Goal: Information Seeking & Learning: Learn about a topic

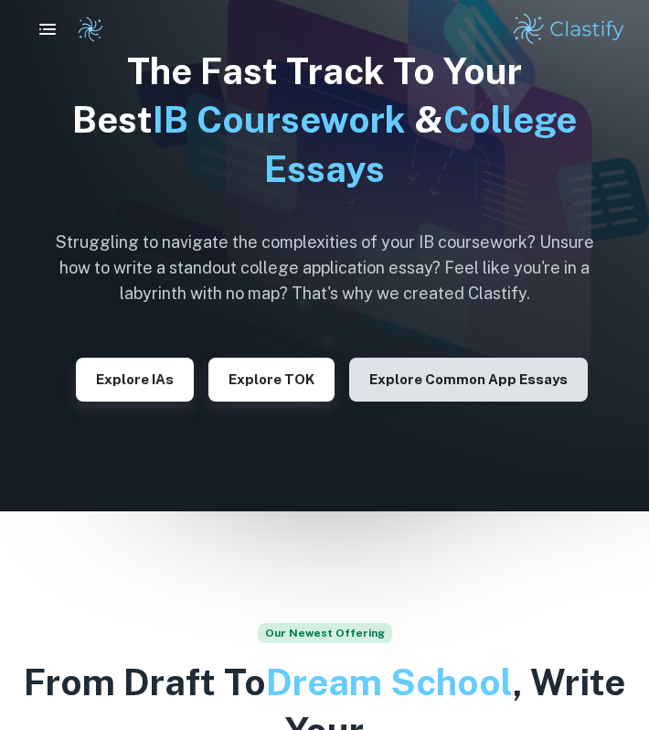
scroll to position [107, 0]
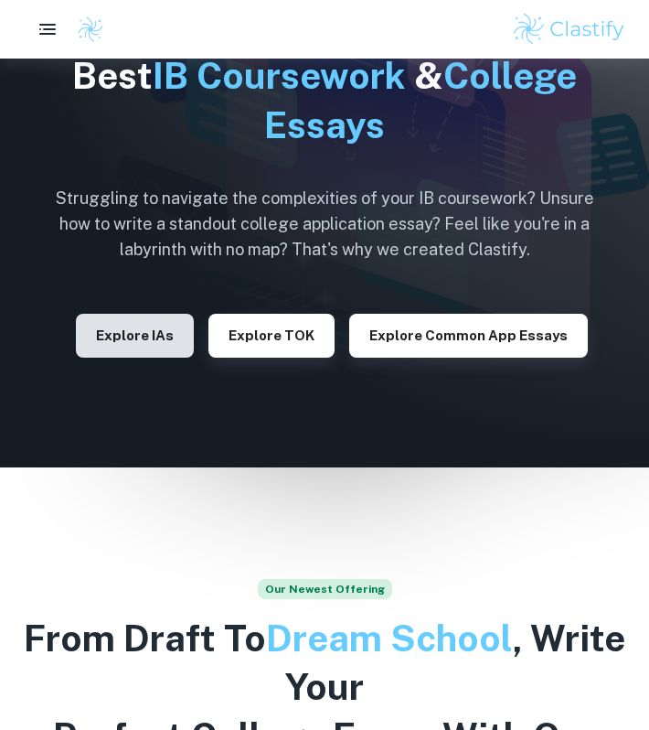
click at [111, 326] on button "Explore IAs" at bounding box center [135, 336] width 118 height 44
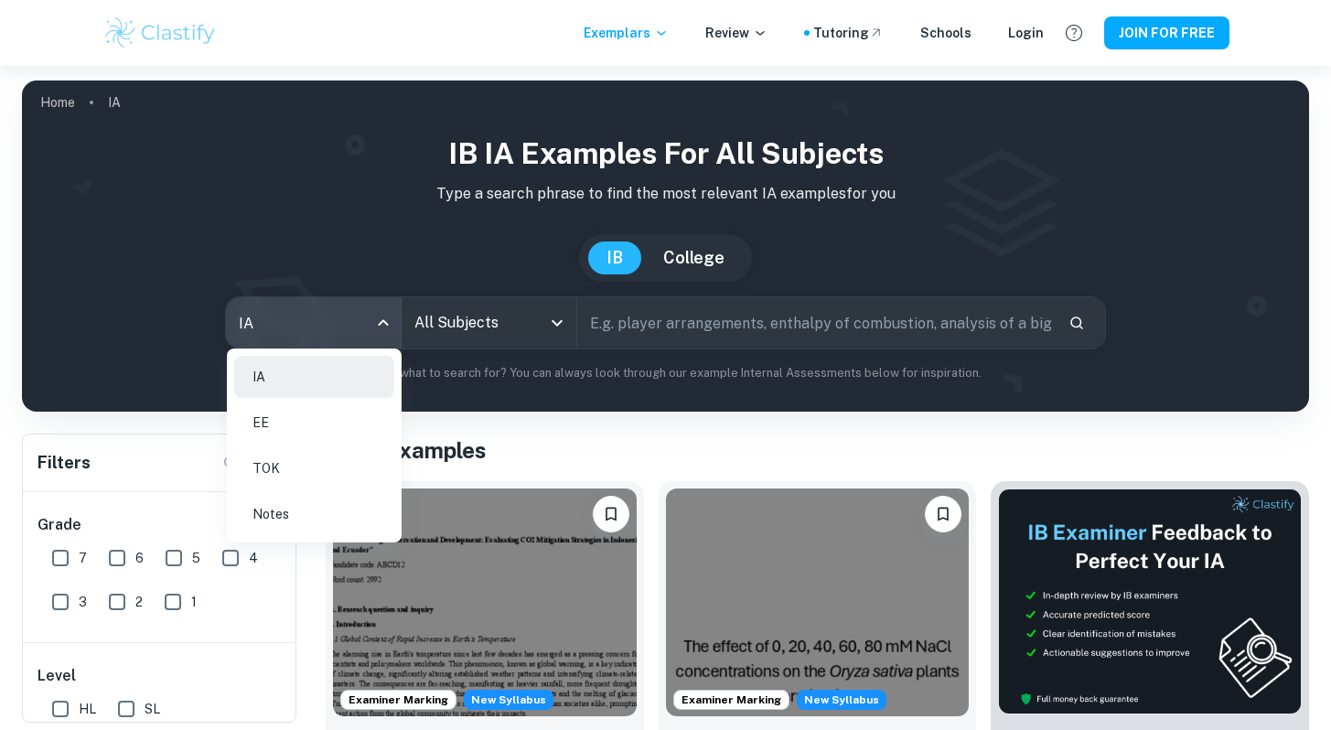
click at [353, 324] on body "We value your privacy We use cookies to enhance your browsing experience, serve…" at bounding box center [665, 431] width 1331 height 730
click at [543, 427] on div at bounding box center [665, 365] width 1331 height 730
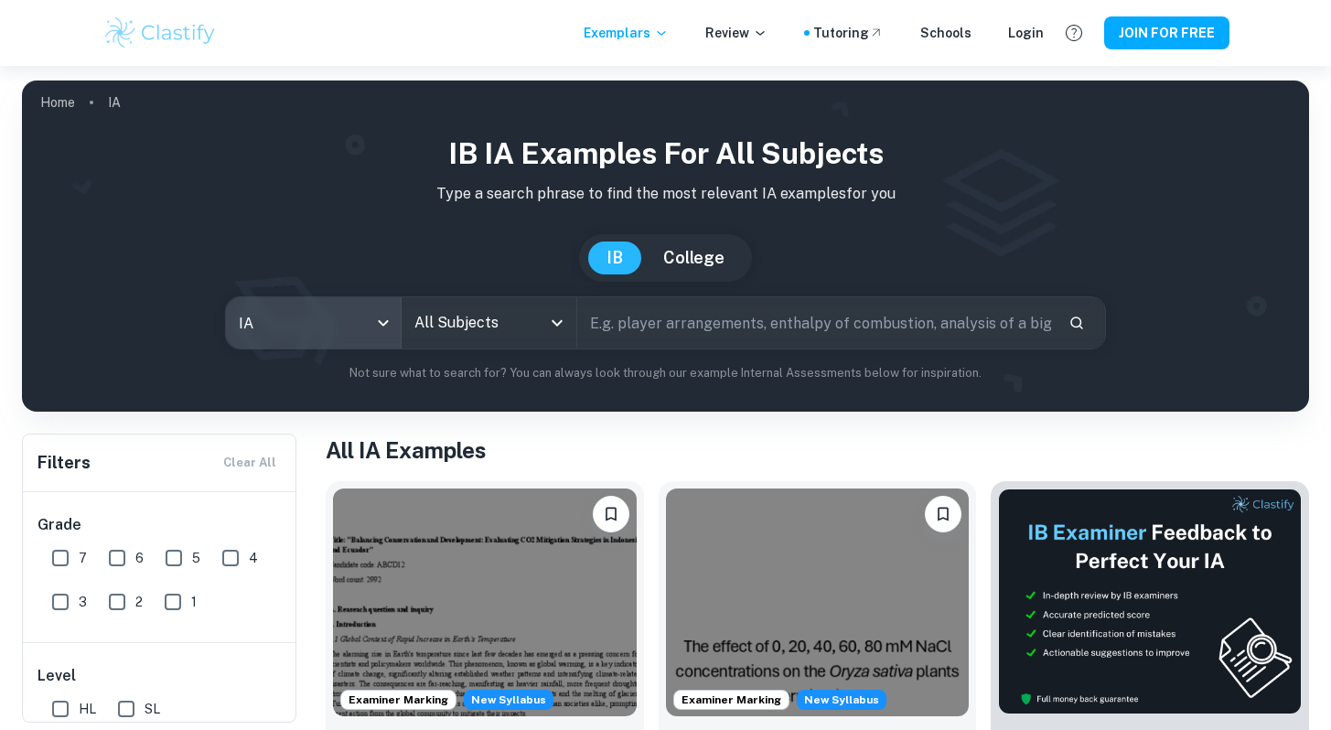
click at [458, 324] on input "All Subjects" at bounding box center [475, 322] width 131 height 35
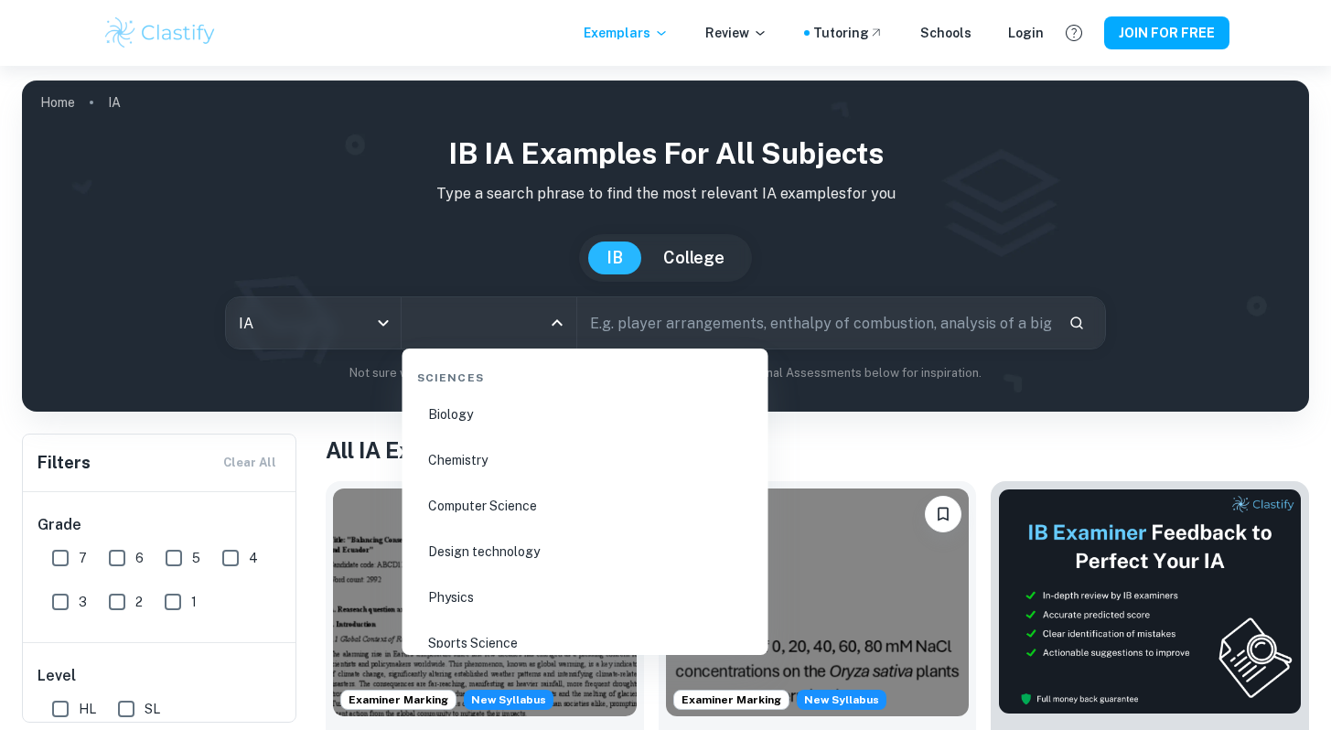
scroll to position [2855, 0]
click at [448, 412] on li "Biology" at bounding box center [585, 408] width 351 height 42
type input "Biology"
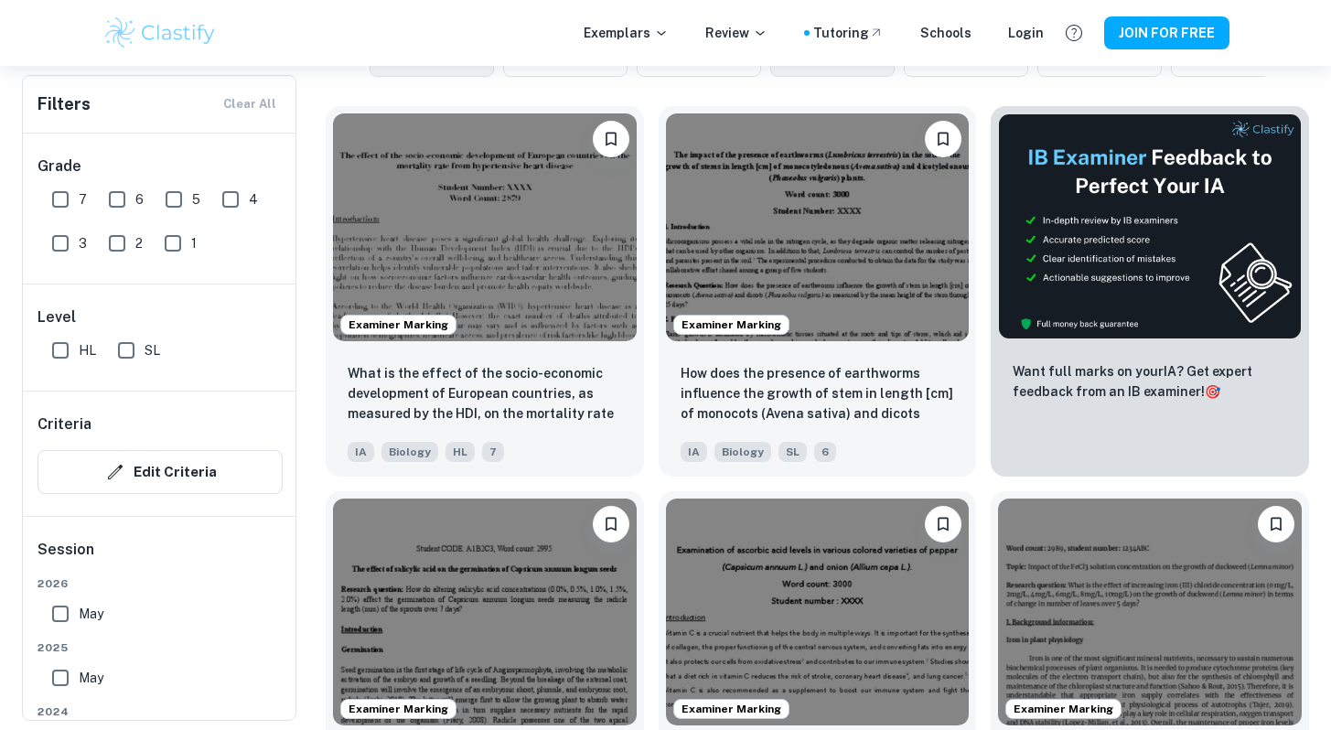
scroll to position [563, 0]
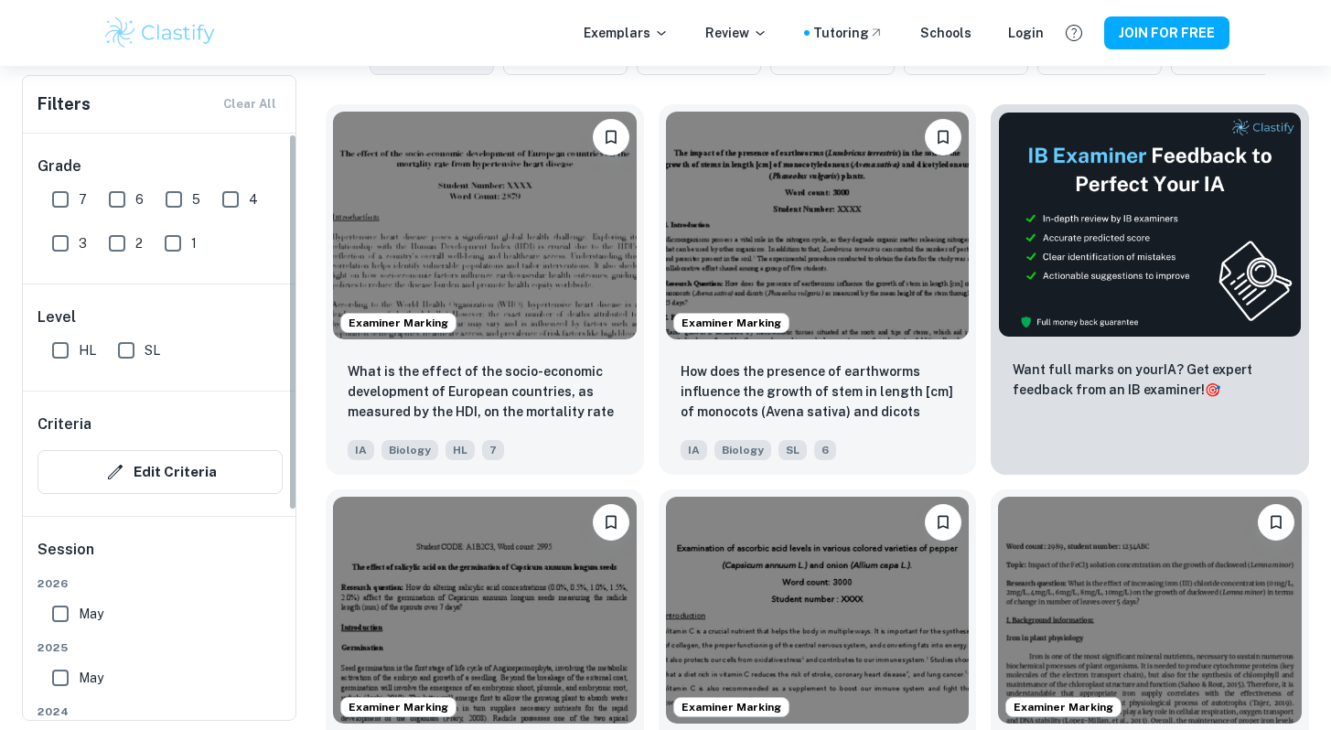
click at [58, 349] on input "HL" at bounding box center [60, 350] width 37 height 37
checkbox input "true"
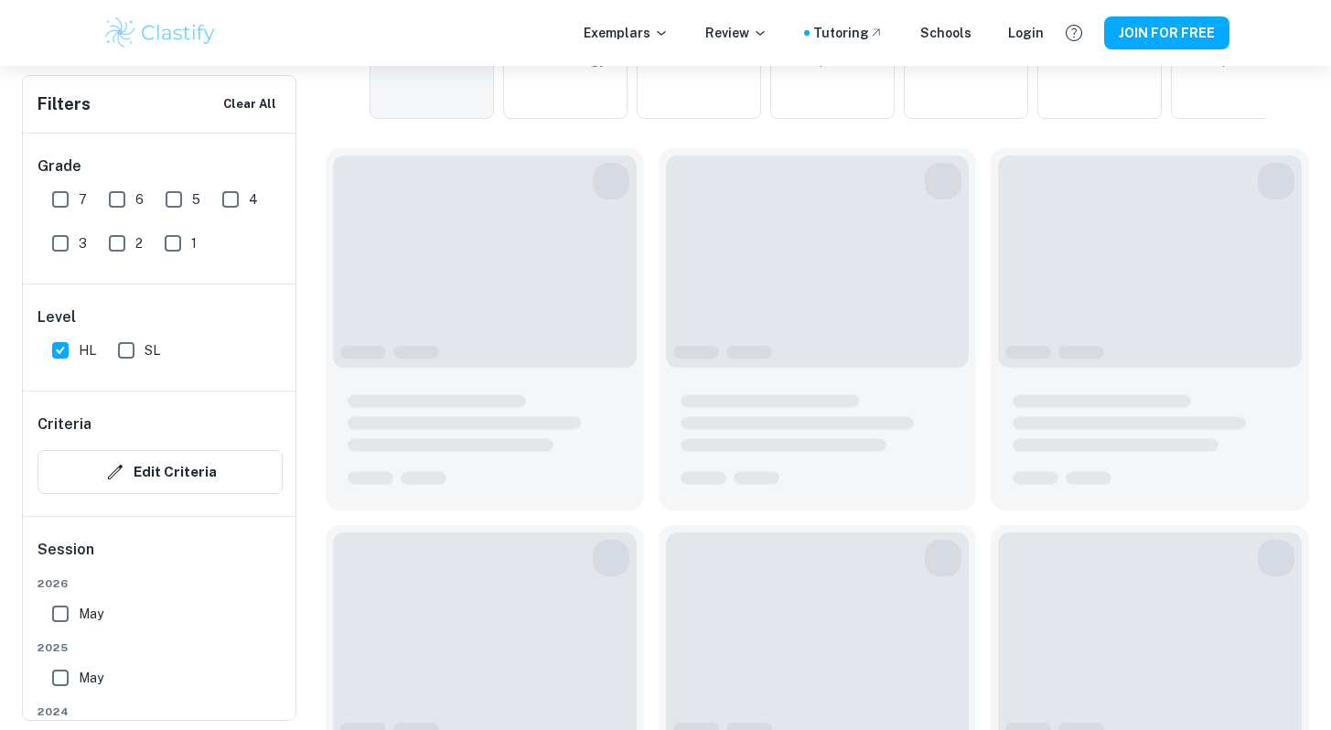
scroll to position [607, 0]
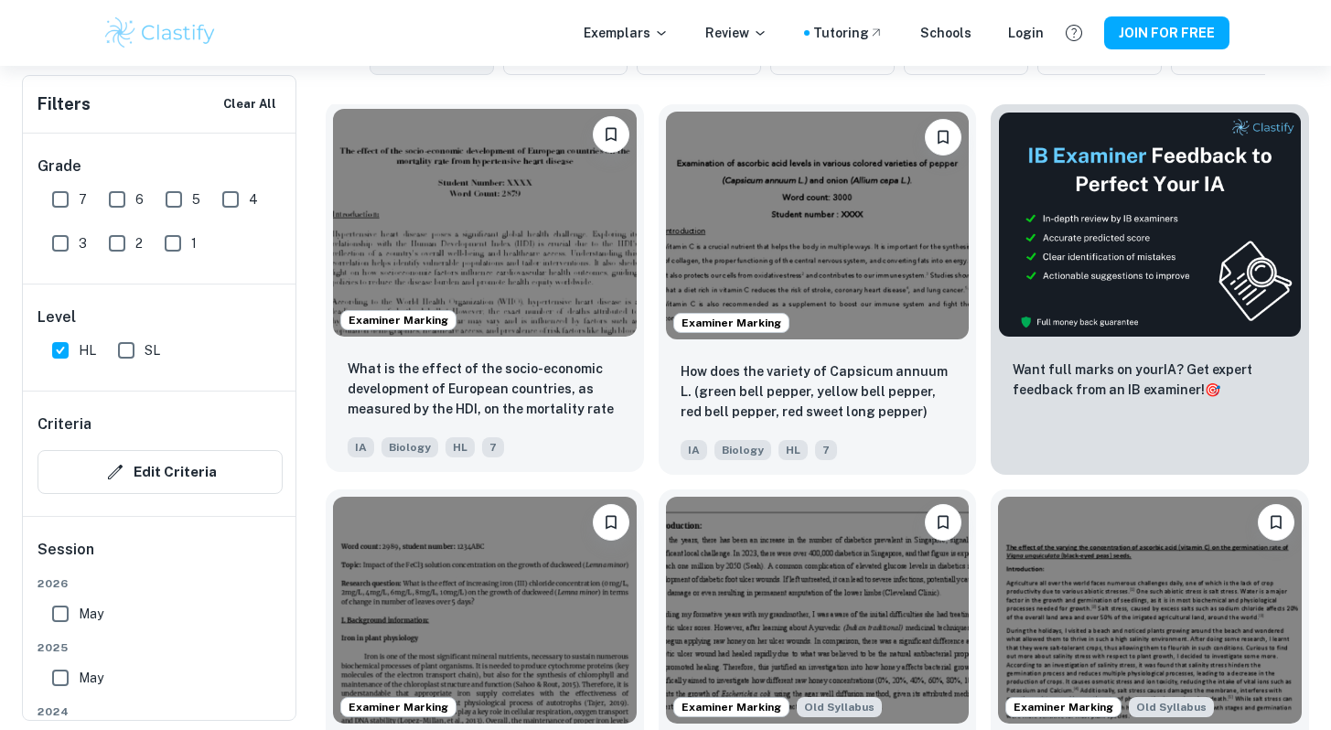
click at [334, 375] on div "What is the effect of the socio-economic development of European countries, as …" at bounding box center [485, 408] width 318 height 128
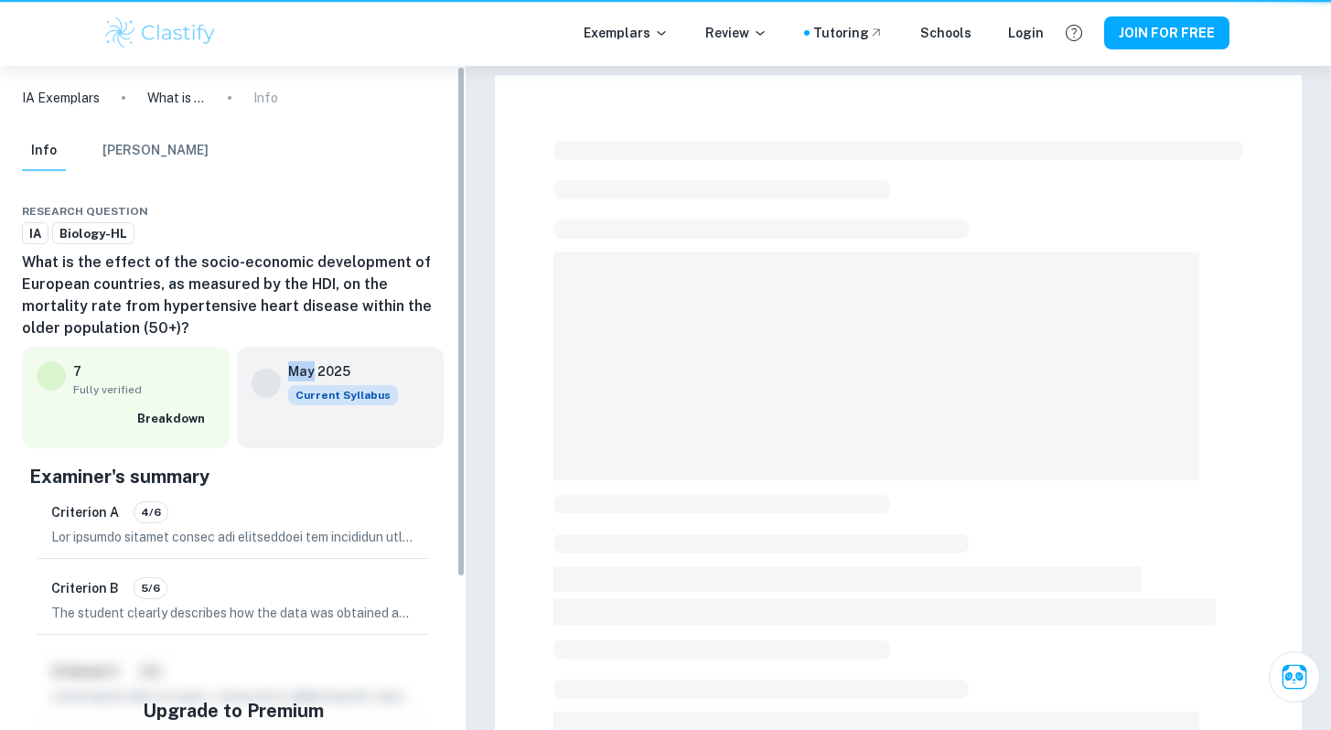
click at [334, 375] on div "May 2025 Current Syllabus" at bounding box center [341, 397] width 208 height 101
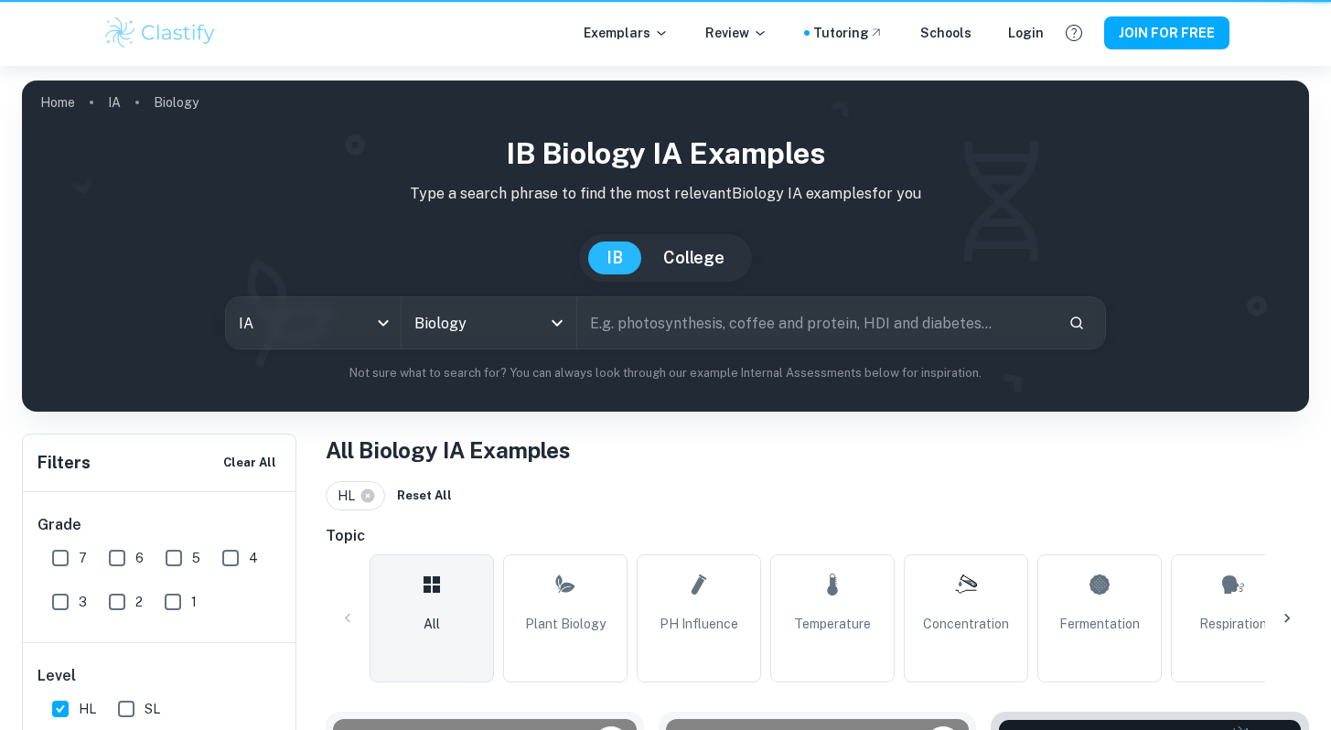
scroll to position [607, 0]
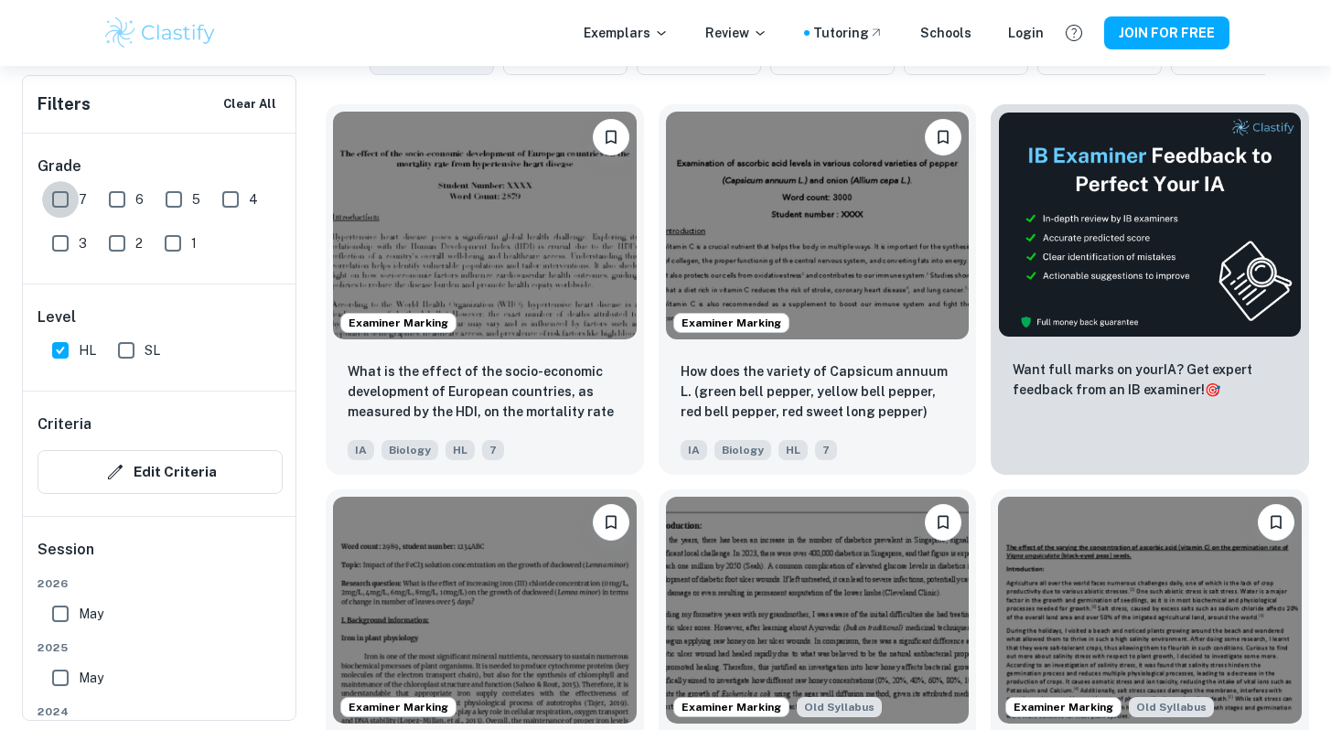
click at [61, 199] on input "7" at bounding box center [60, 199] width 37 height 37
checkbox input "true"
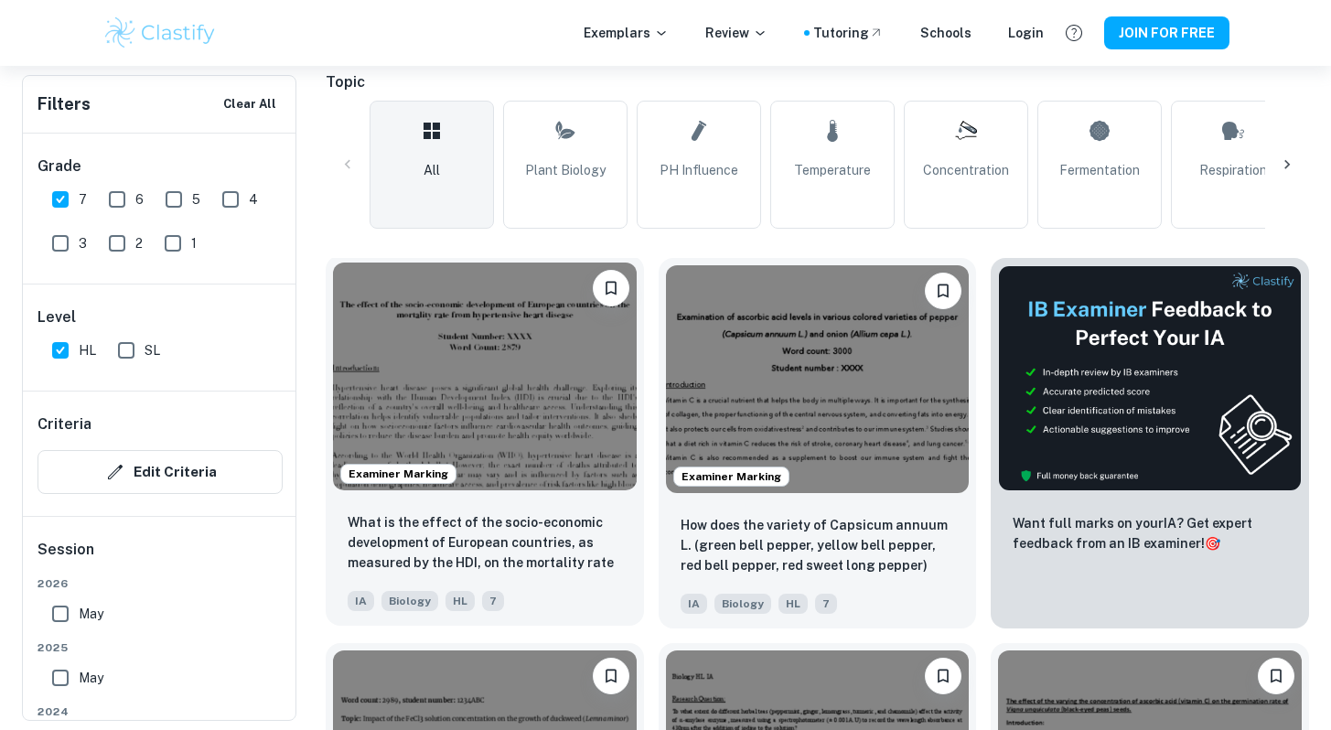
scroll to position [455, 0]
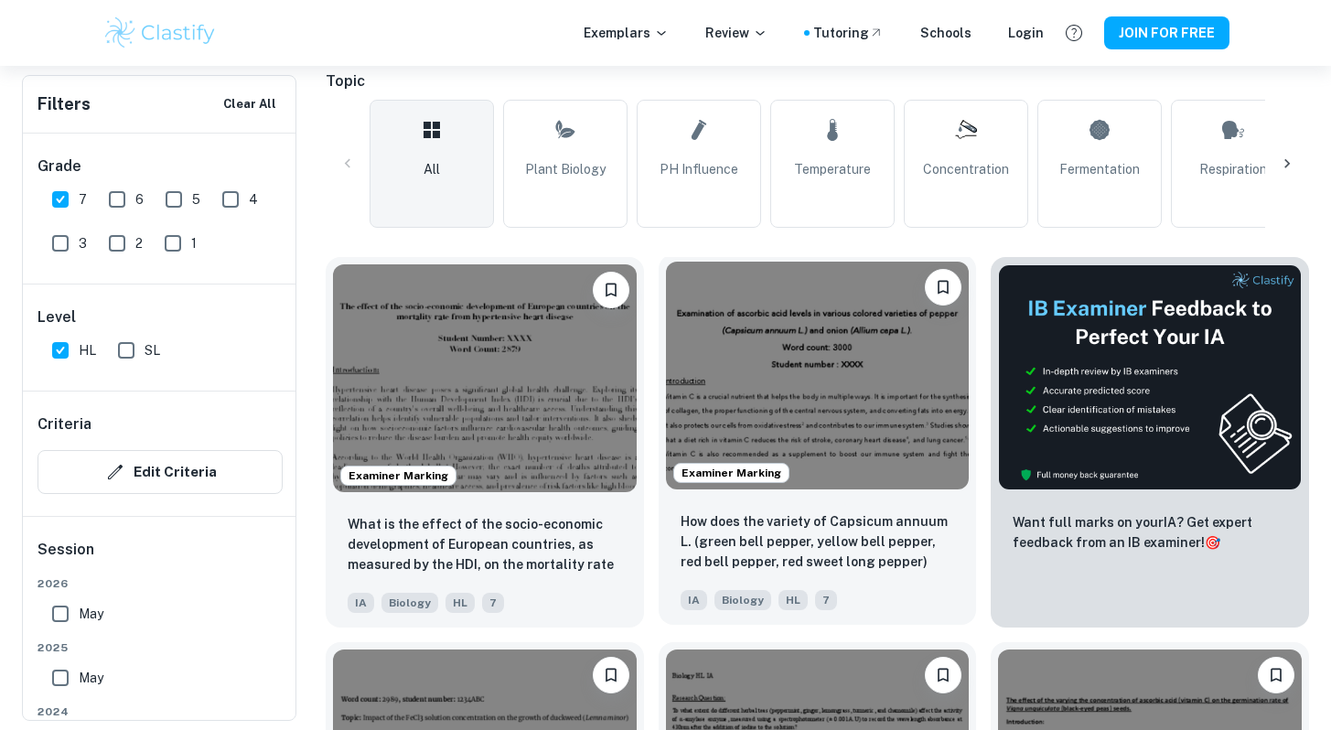
click at [648, 380] on img at bounding box center [818, 376] width 304 height 228
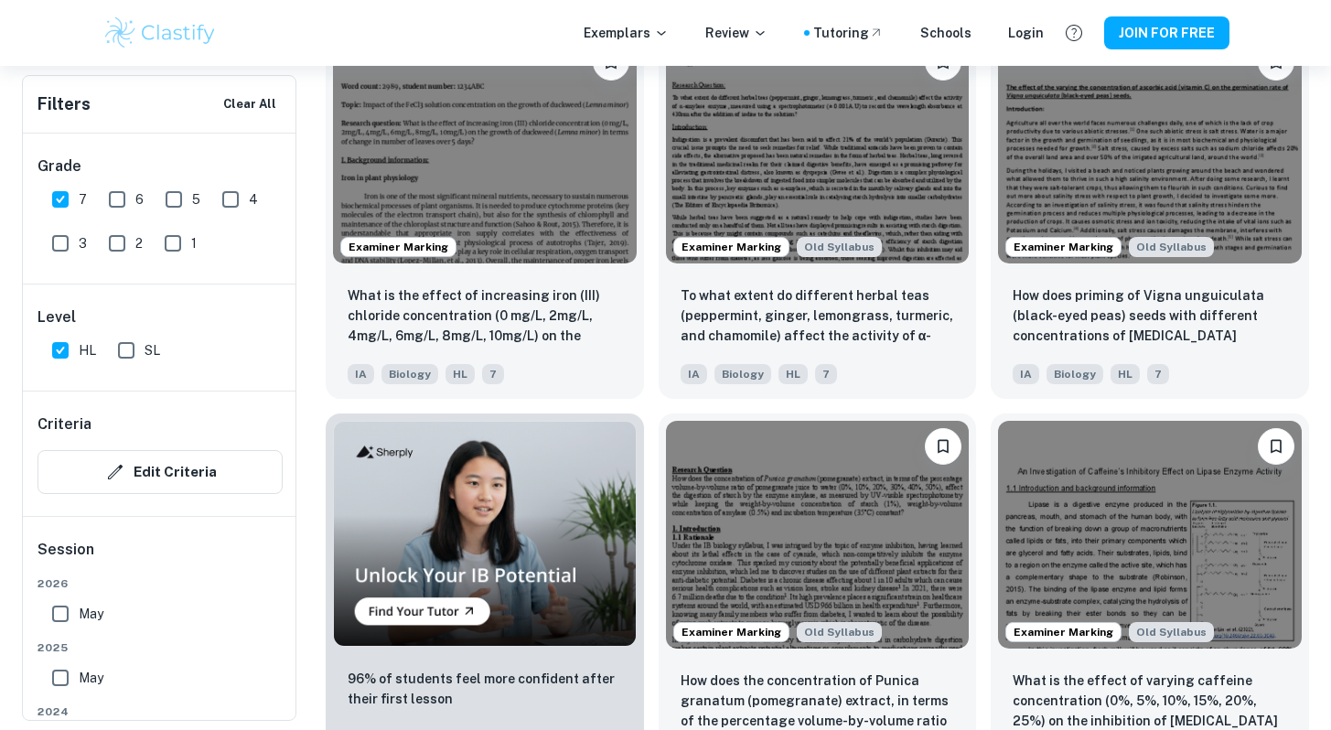
scroll to position [1070, 0]
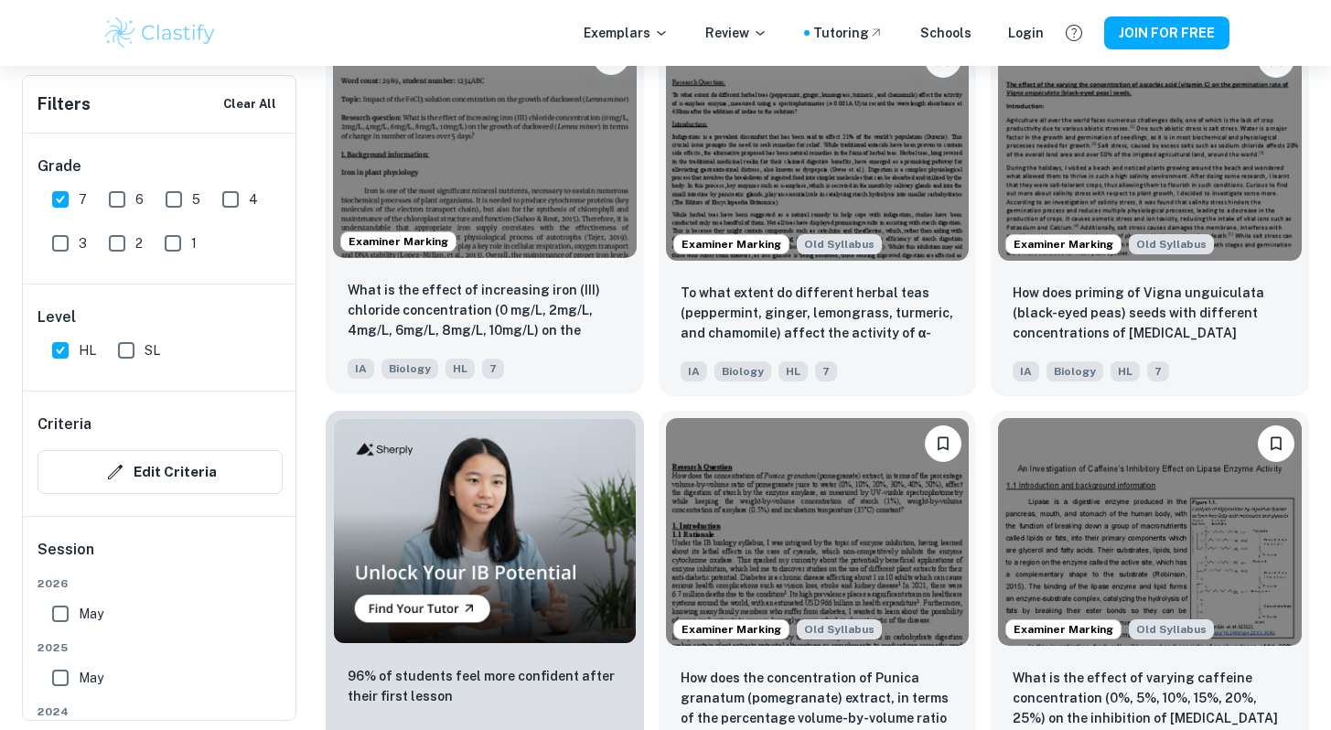
click at [470, 138] on img at bounding box center [485, 145] width 304 height 228
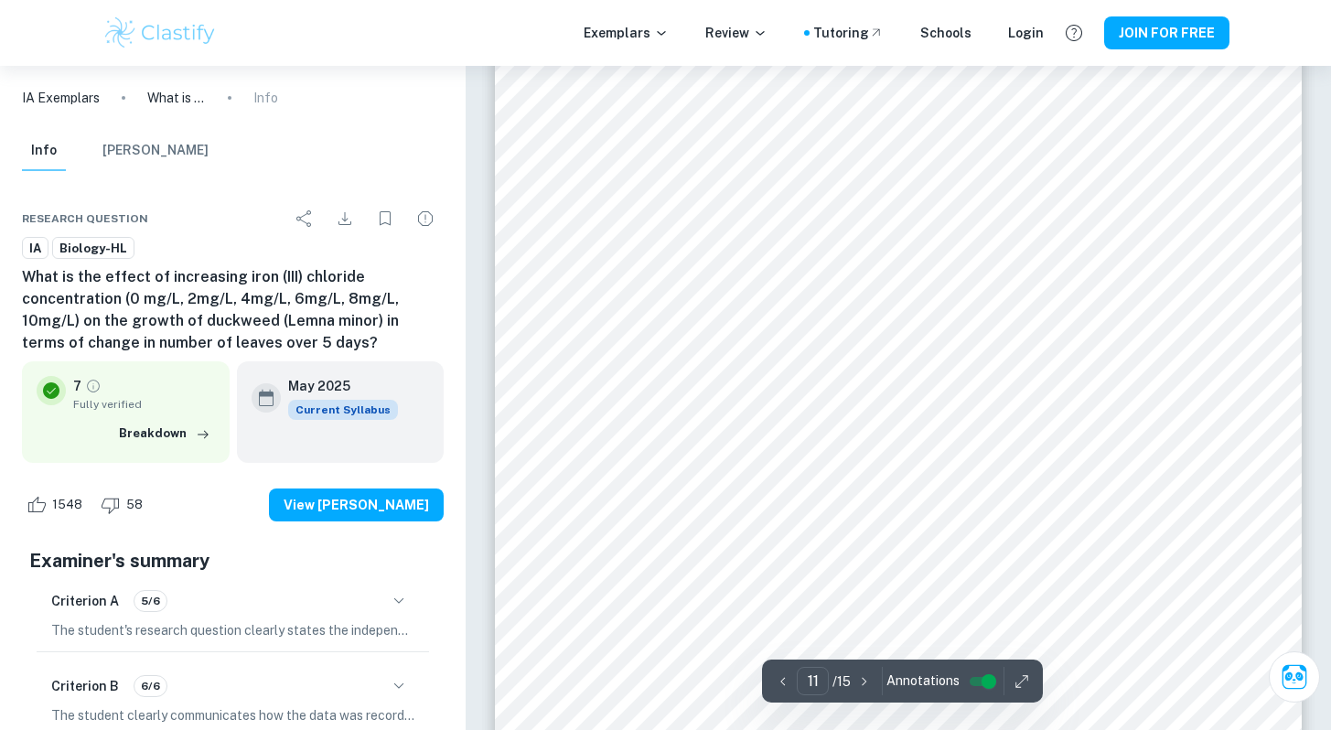
scroll to position [11947, 0]
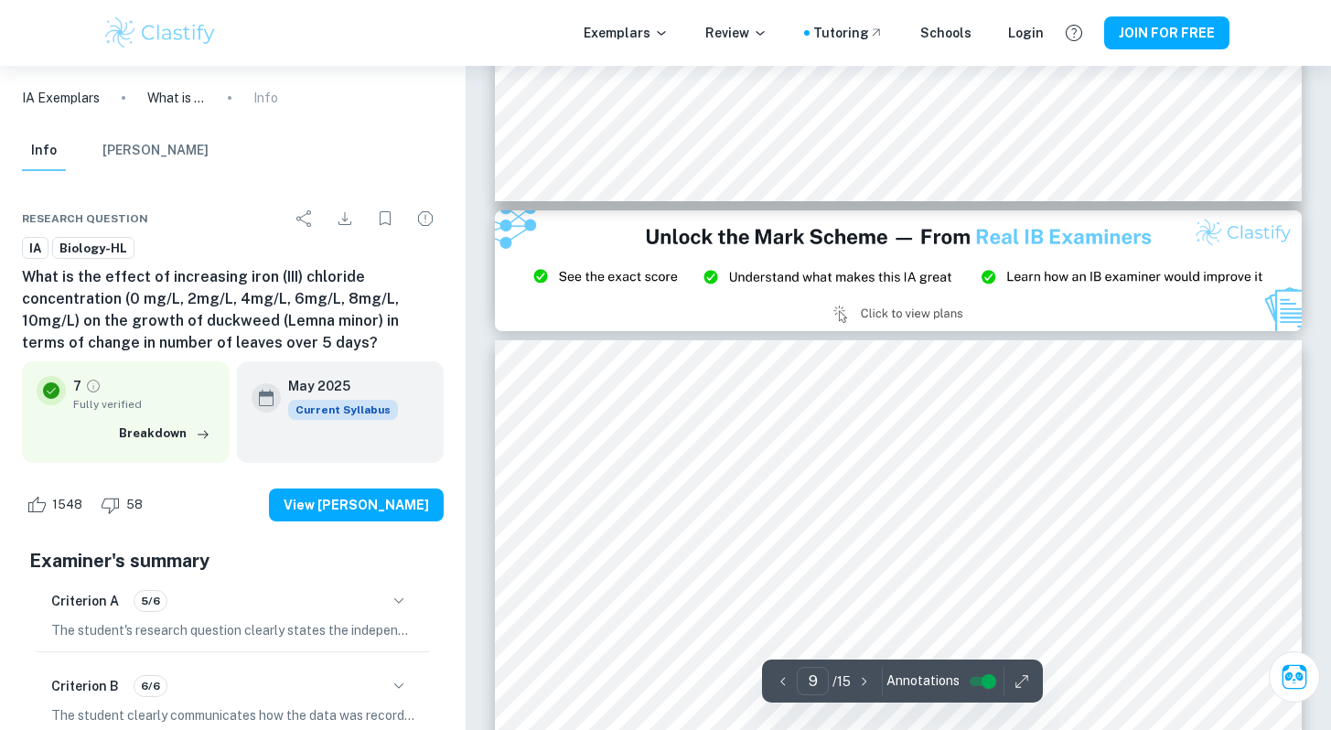
type input "8"
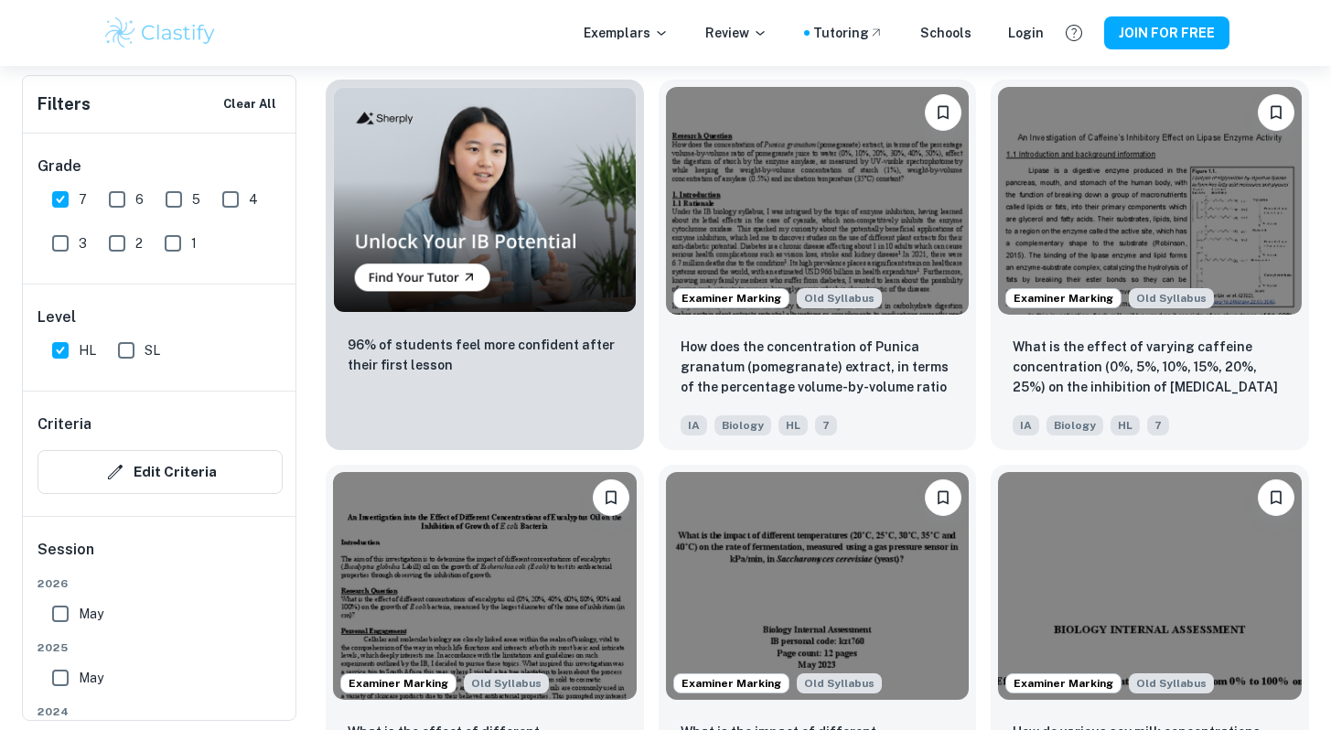
scroll to position [1373, 0]
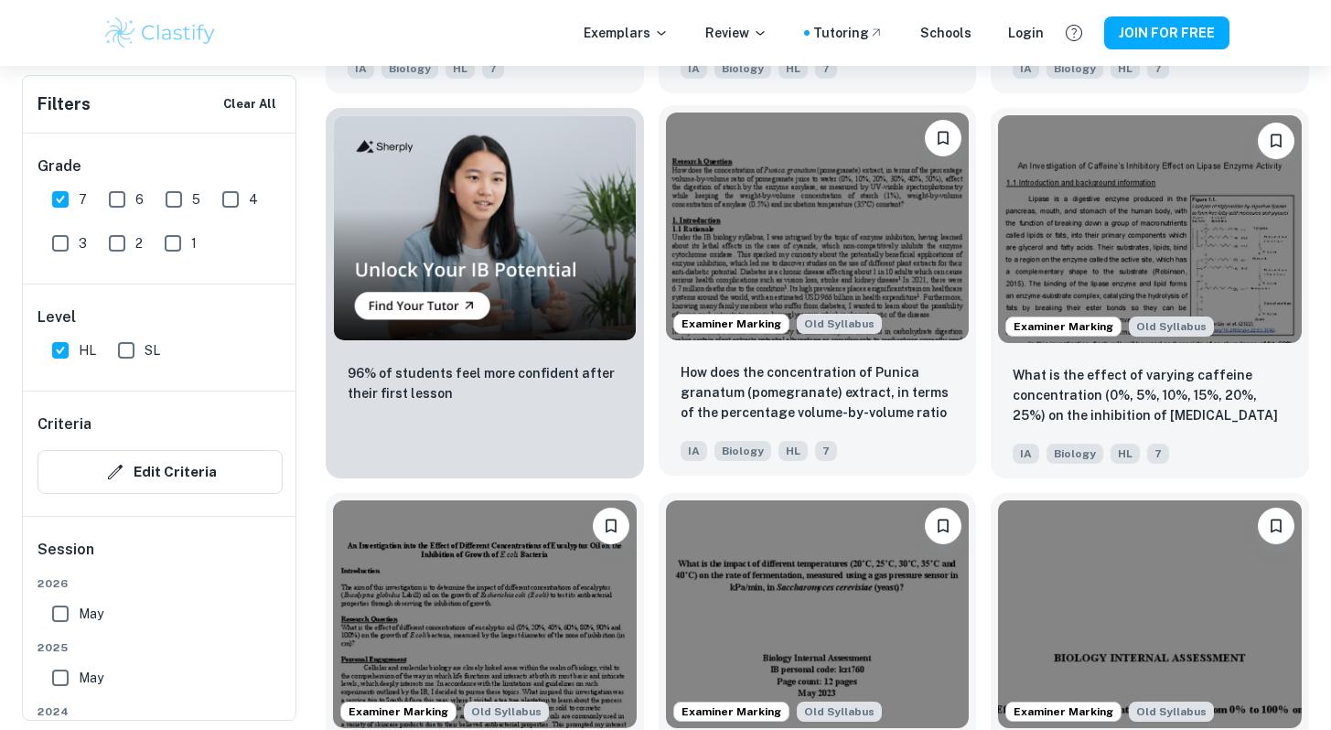
click at [648, 230] on img at bounding box center [818, 226] width 304 height 228
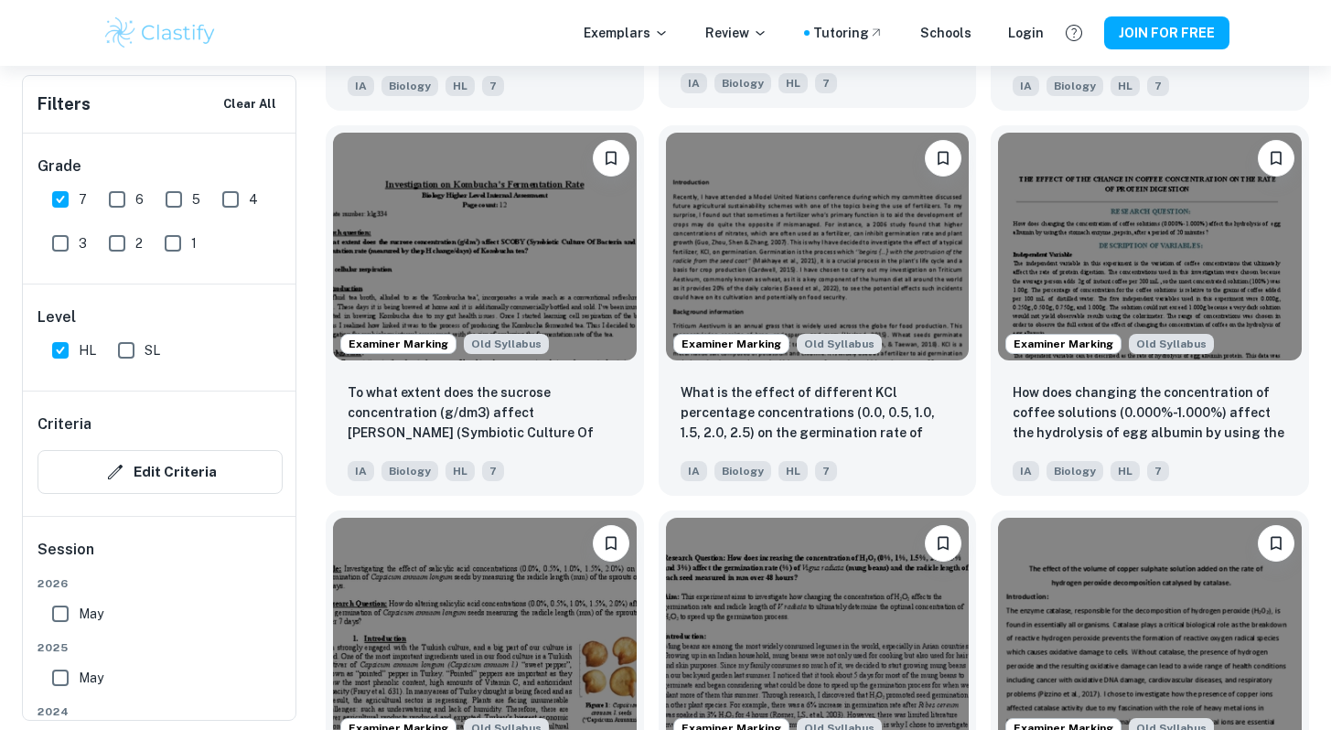
scroll to position [2135, 0]
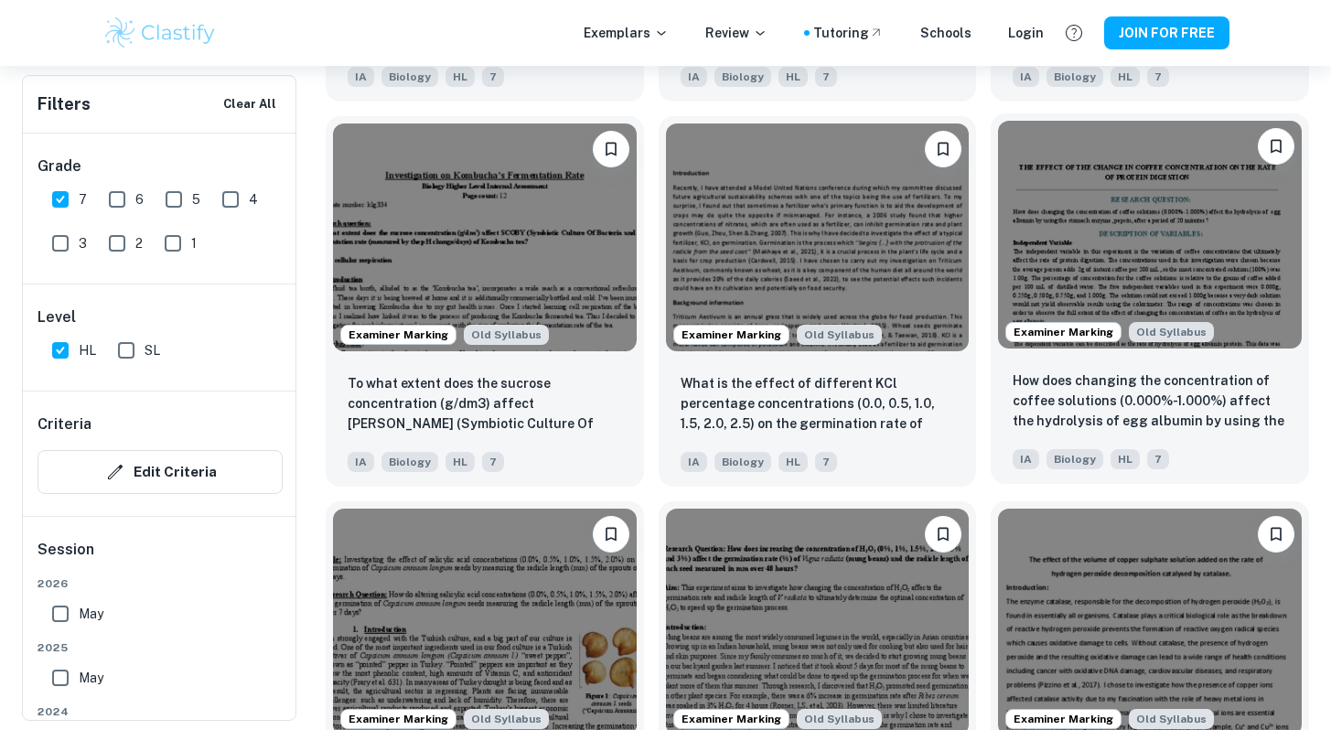
click at [648, 219] on img at bounding box center [1150, 235] width 304 height 228
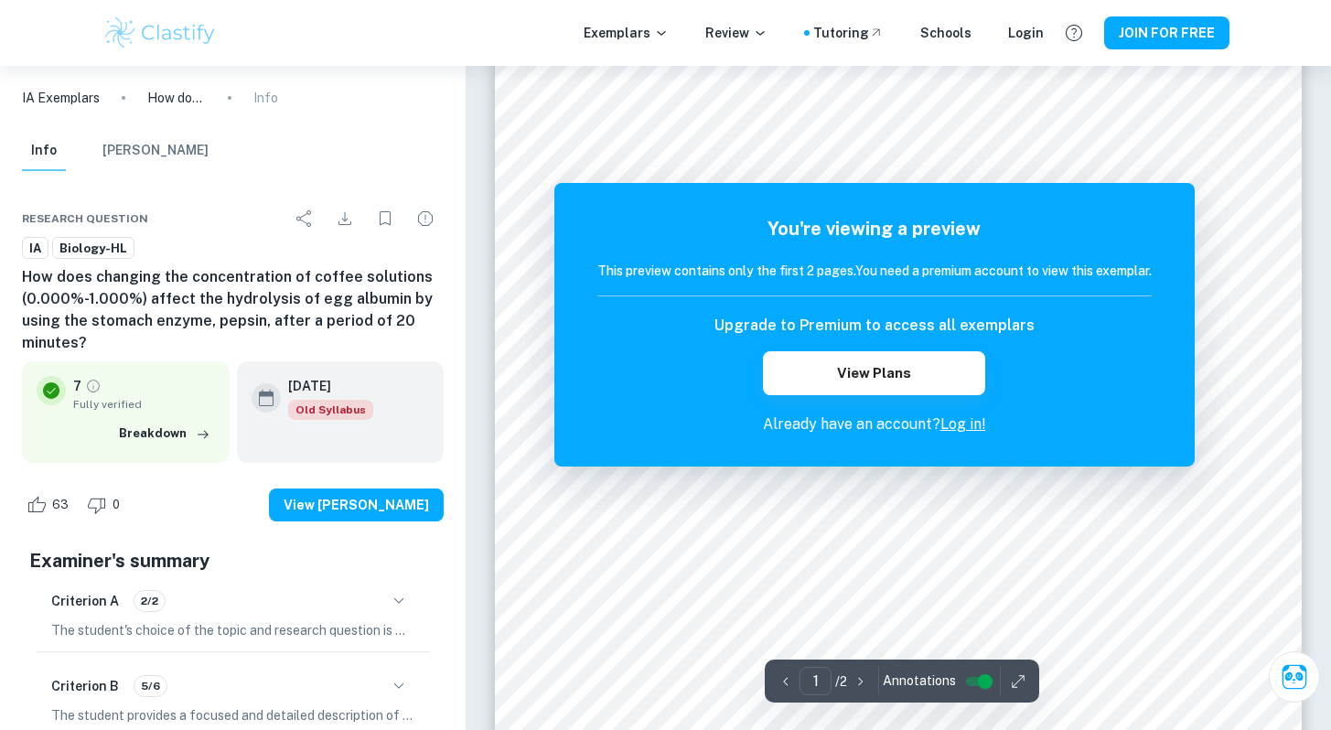
scroll to position [54, 0]
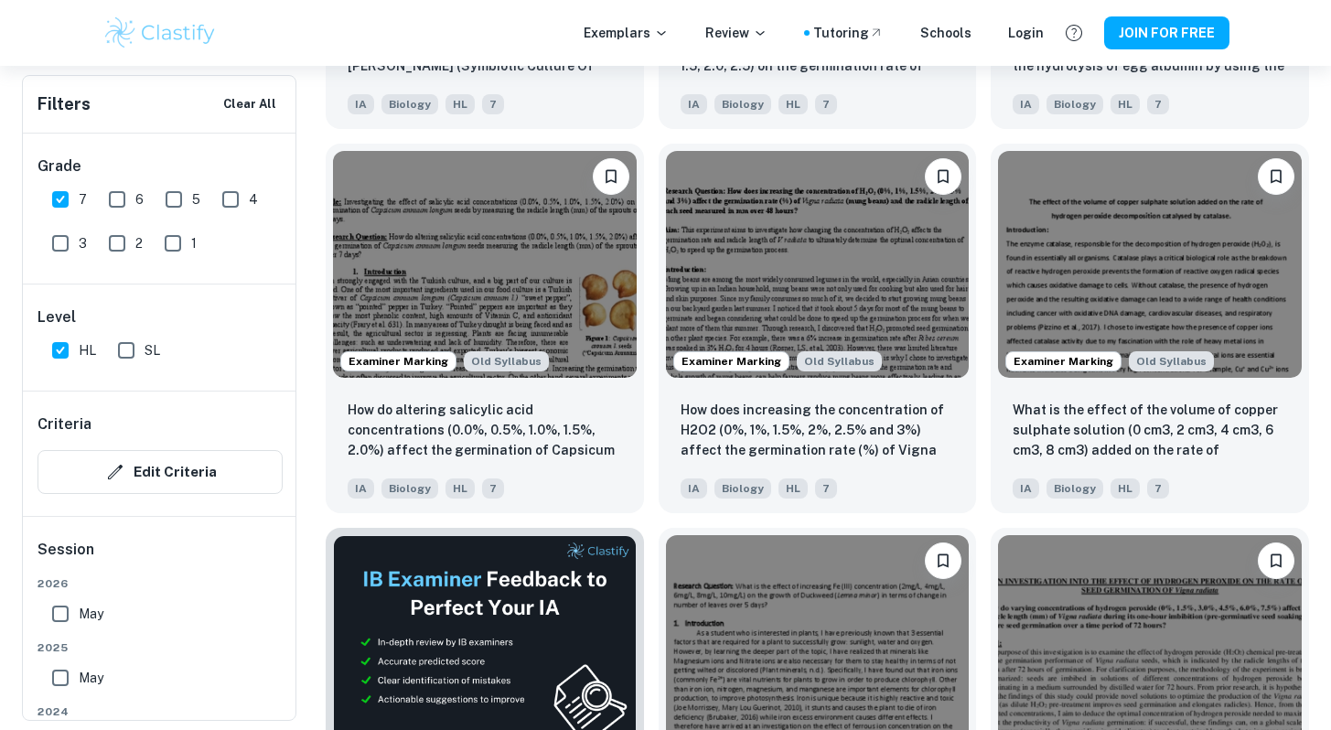
scroll to position [2493, 0]
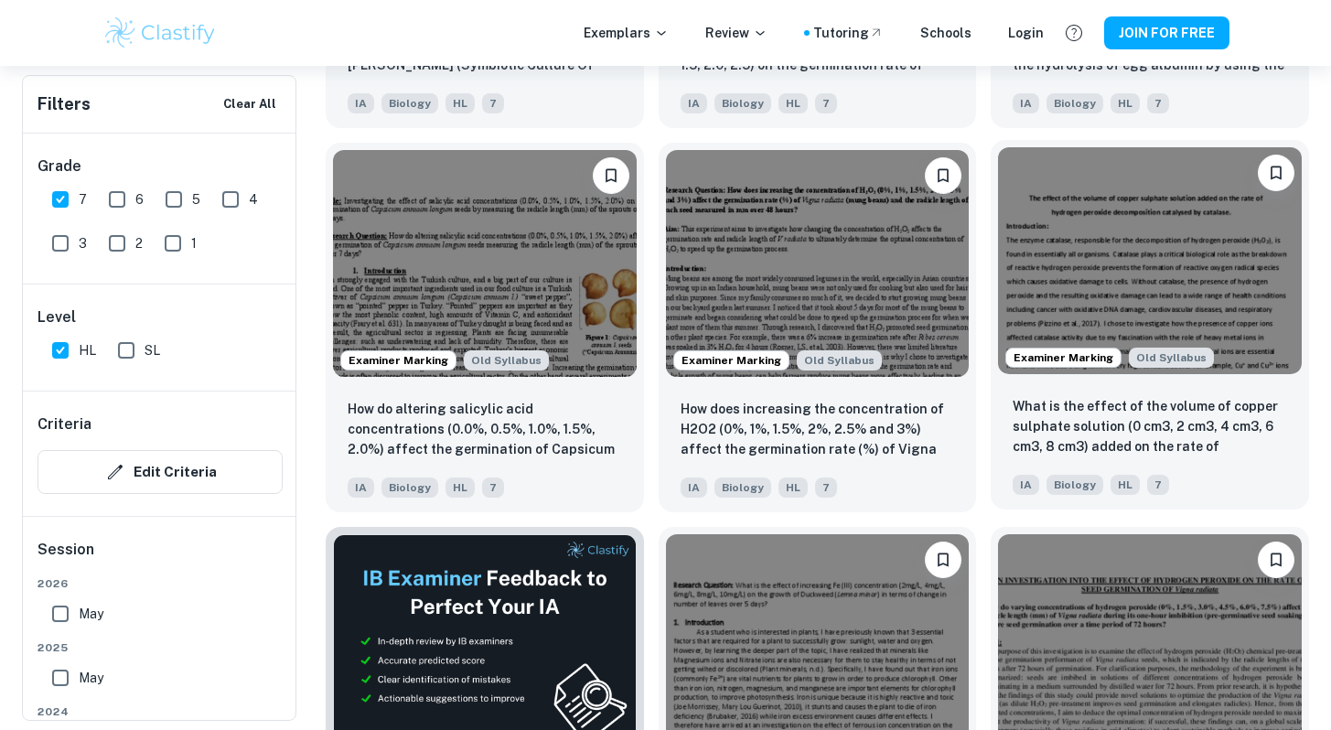
click at [648, 266] on img at bounding box center [1150, 261] width 304 height 228
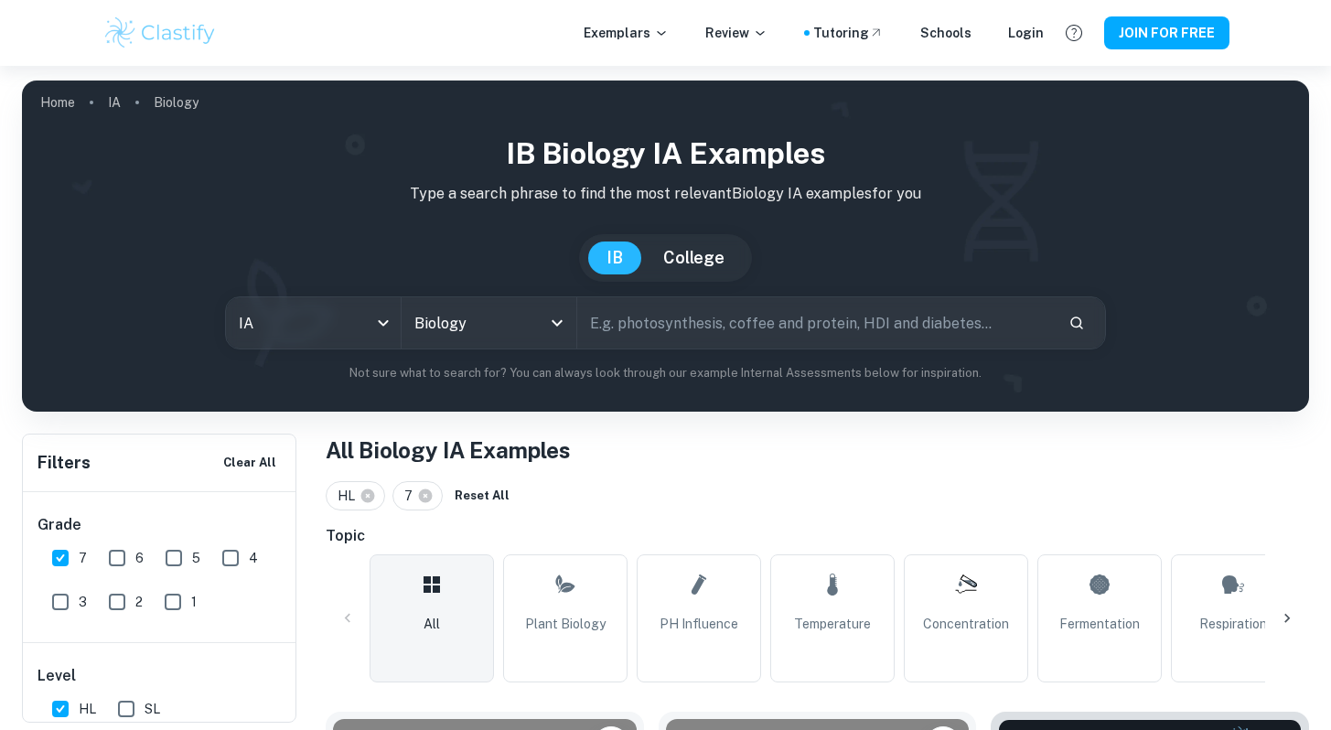
click at [648, 333] on input "text" at bounding box center [815, 322] width 476 height 51
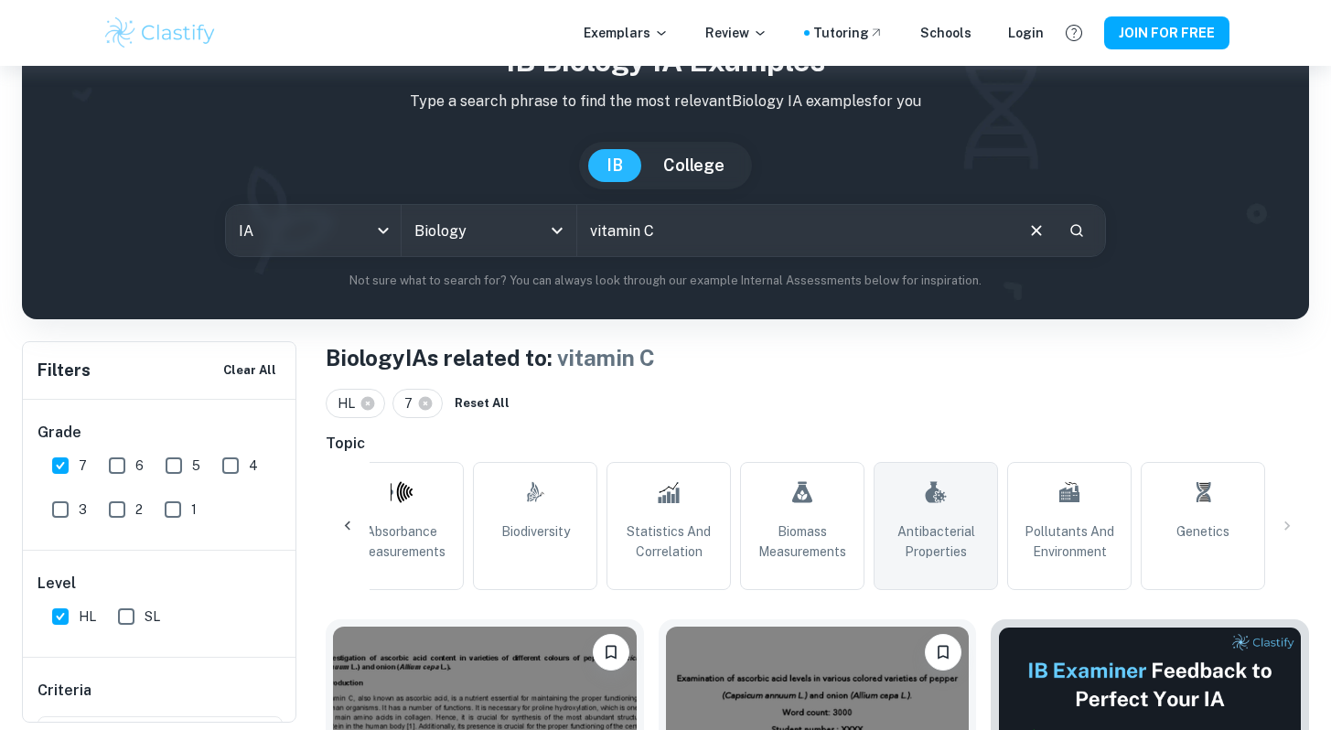
scroll to position [91, 0]
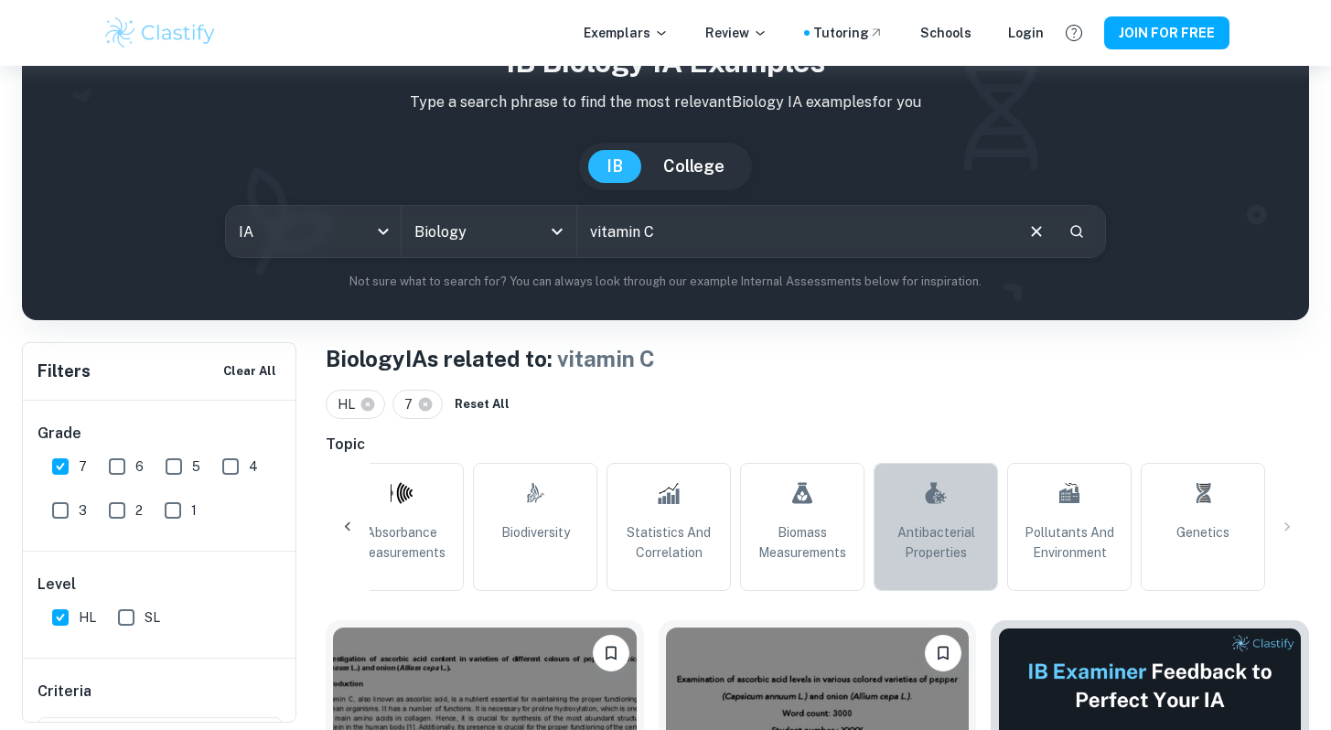
click at [648, 517] on link "Antibacterial Properties" at bounding box center [935, 527] width 124 height 128
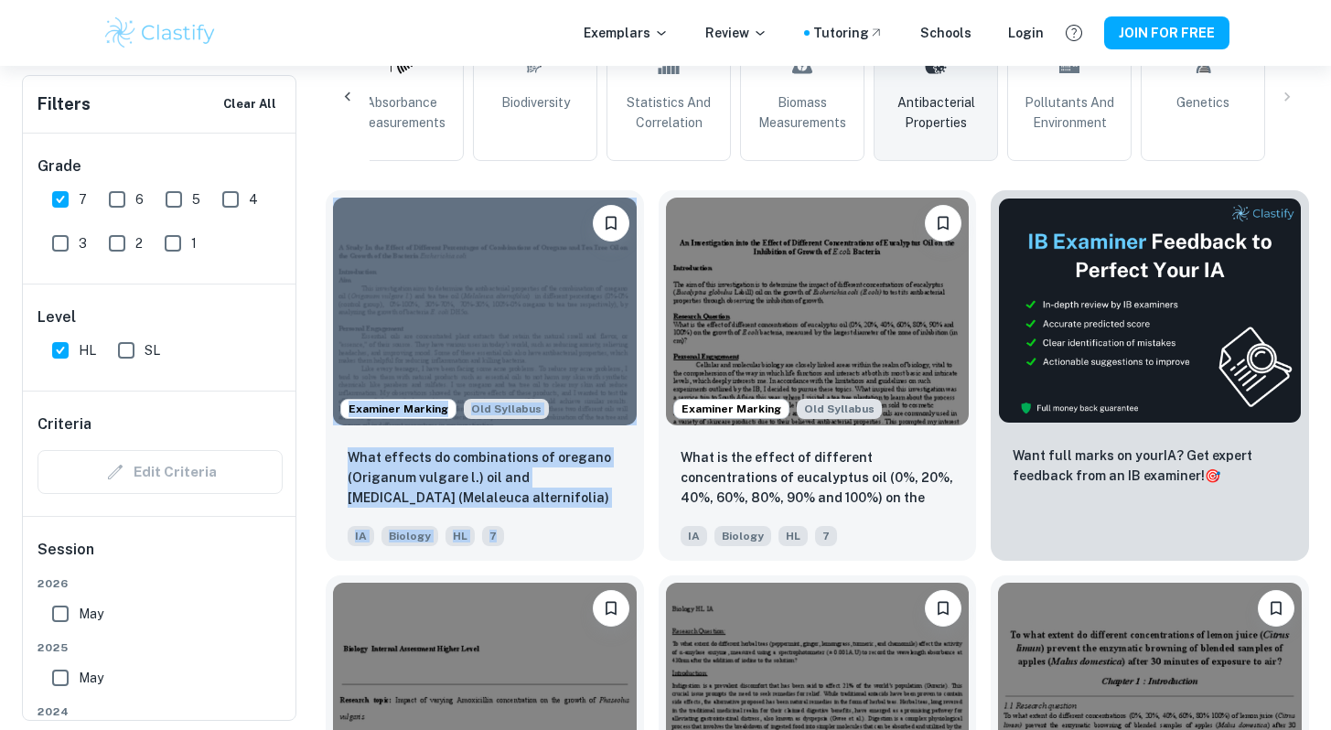
scroll to position [524, 0]
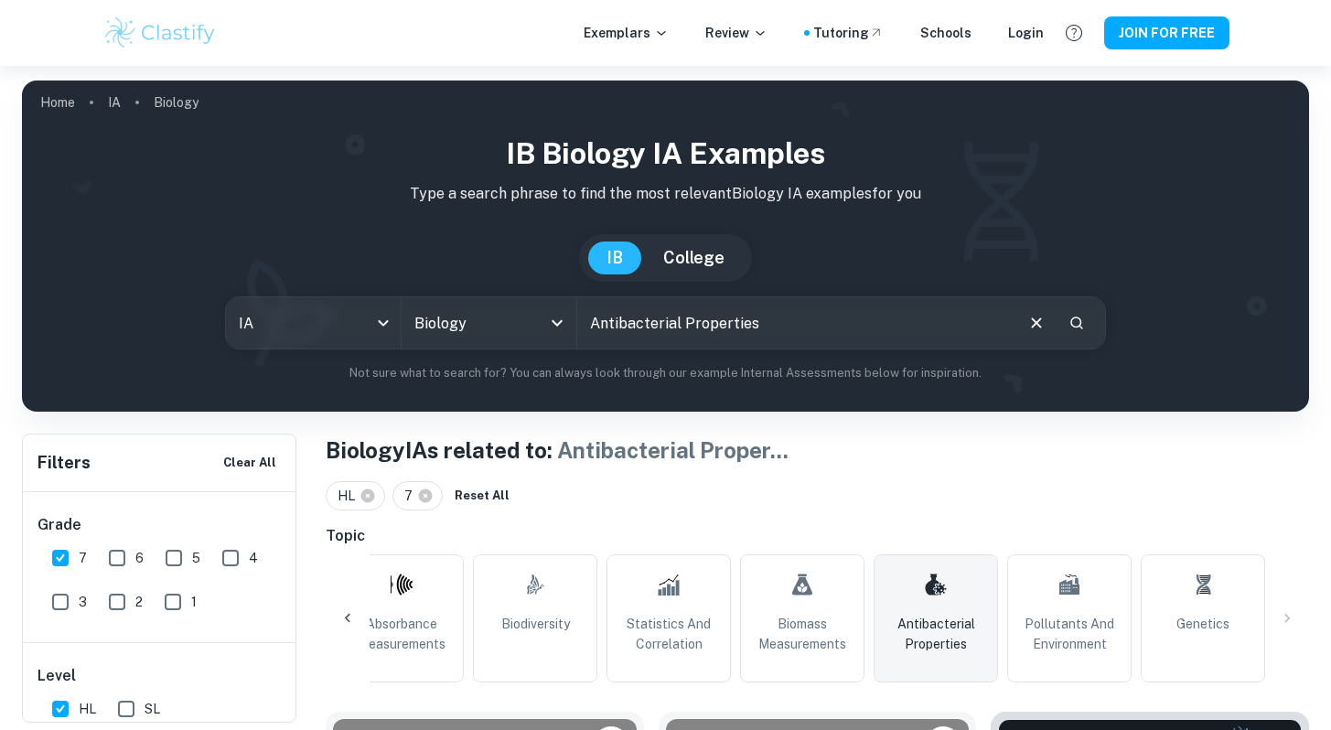
click at [648, 326] on input "Antibacterial Properties" at bounding box center [793, 322] width 433 height 51
type input "Ascorbic Acid"
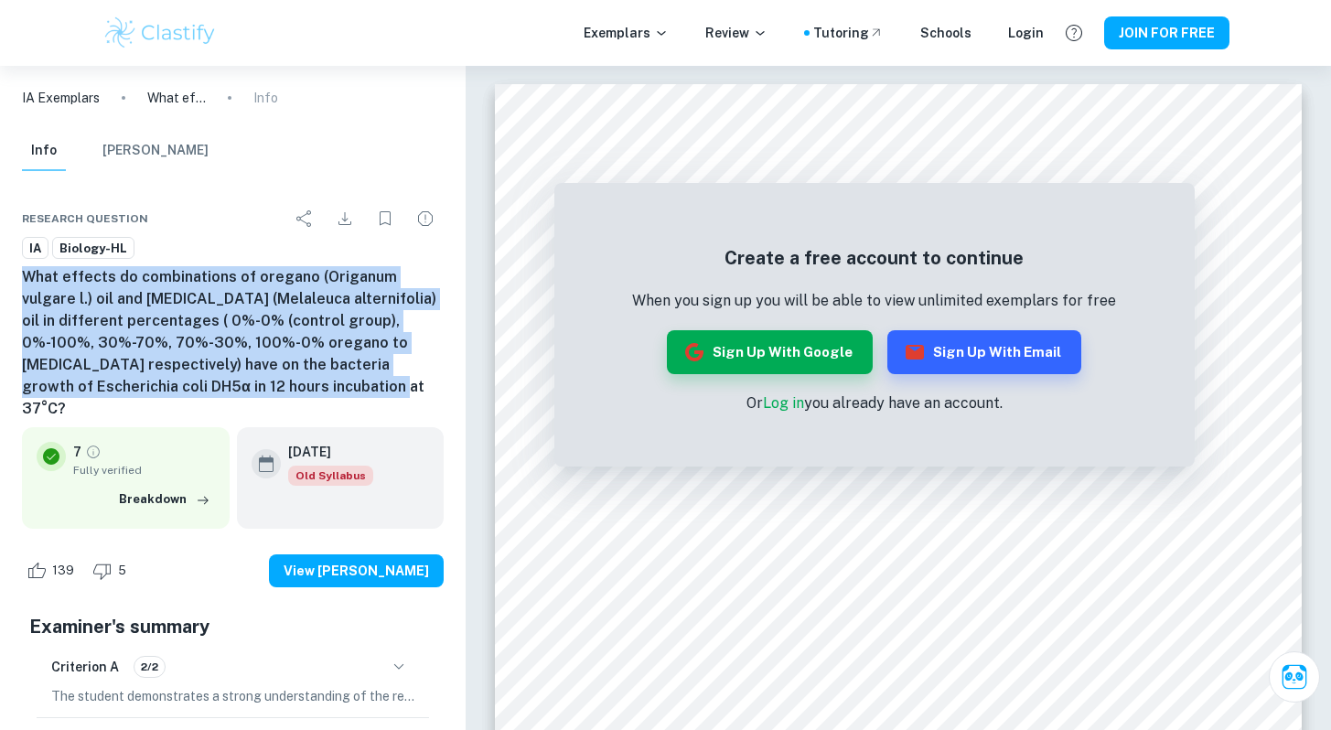
drag, startPoint x: 16, startPoint y: 273, endPoint x: 249, endPoint y: 391, distance: 260.5
click at [249, 391] on div "Research question IA Biology-HL What effects do combinations of oregano (Origan…" at bounding box center [232, 650] width 465 height 945
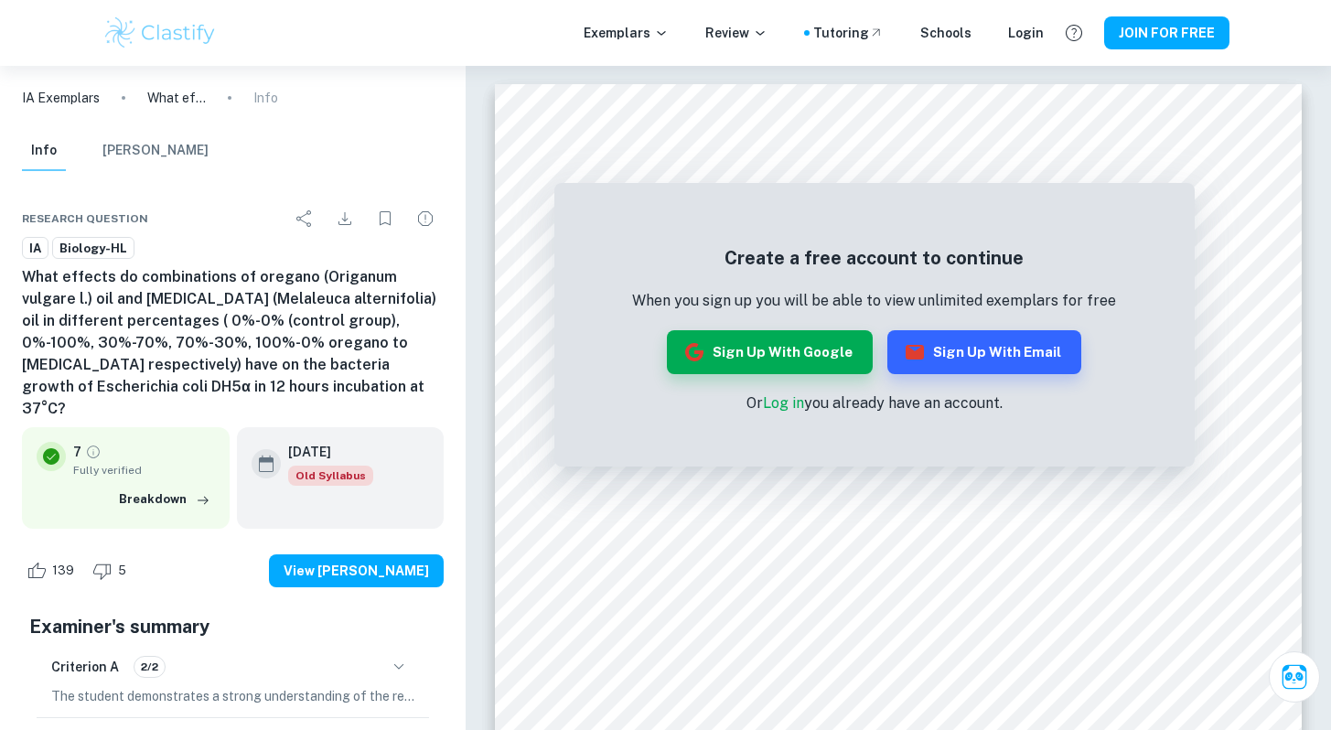
click at [317, 316] on h6 "What effects do combinations of oregano (Origanum vulgare l.) oil and [MEDICAL_…" at bounding box center [233, 343] width 422 height 154
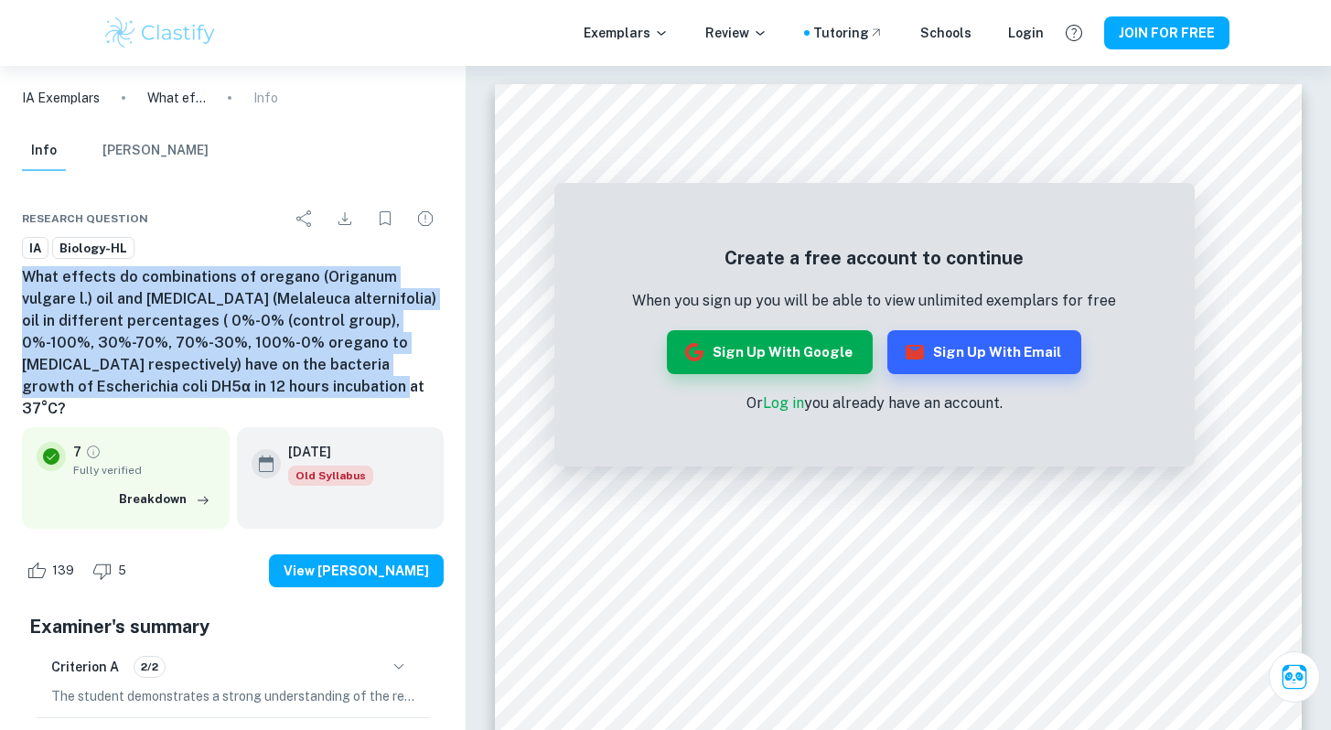
drag, startPoint x: 228, startPoint y: 385, endPoint x: 11, endPoint y: 272, distance: 244.6
click at [11, 273] on div "Research question IA Biology-HL What effects do combinations of oregano (Origan…" at bounding box center [232, 650] width 465 height 945
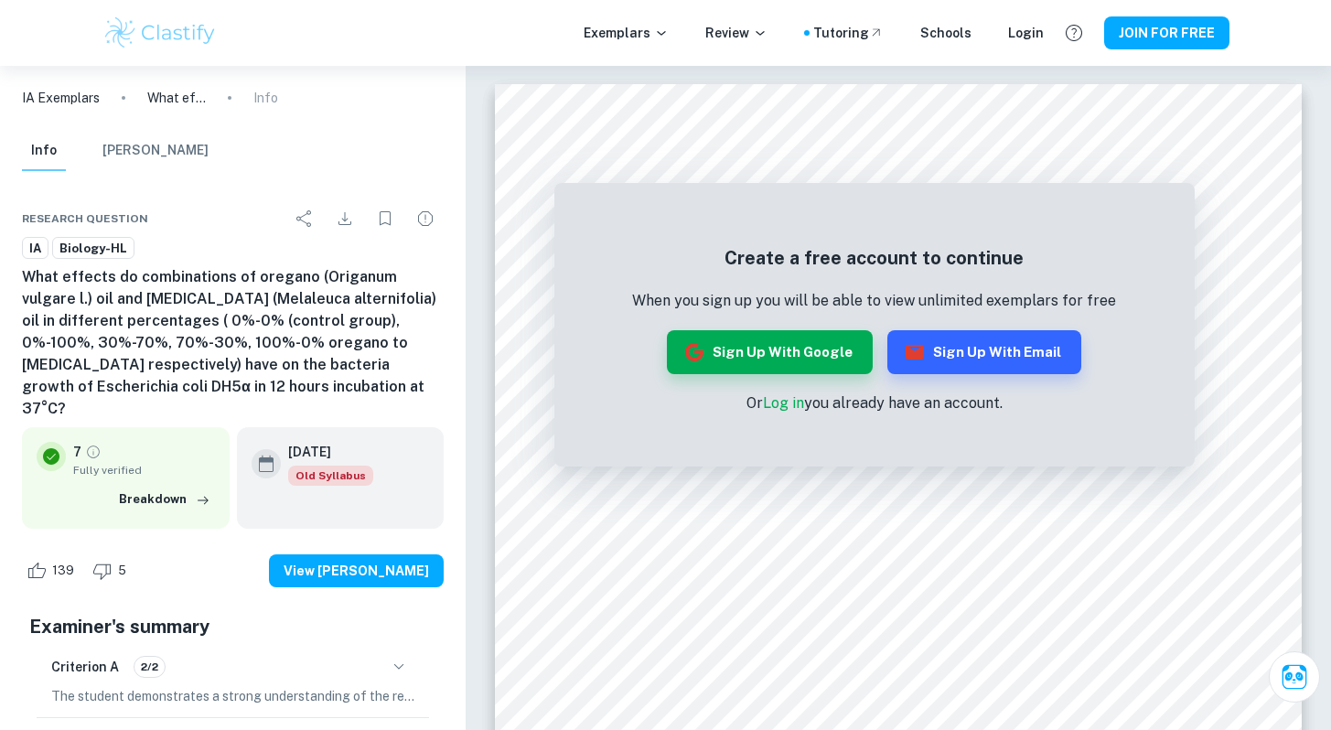
click at [241, 388] on h6 "What effects do combinations of oregano (Origanum vulgare l.) oil and [MEDICAL_…" at bounding box center [233, 343] width 422 height 154
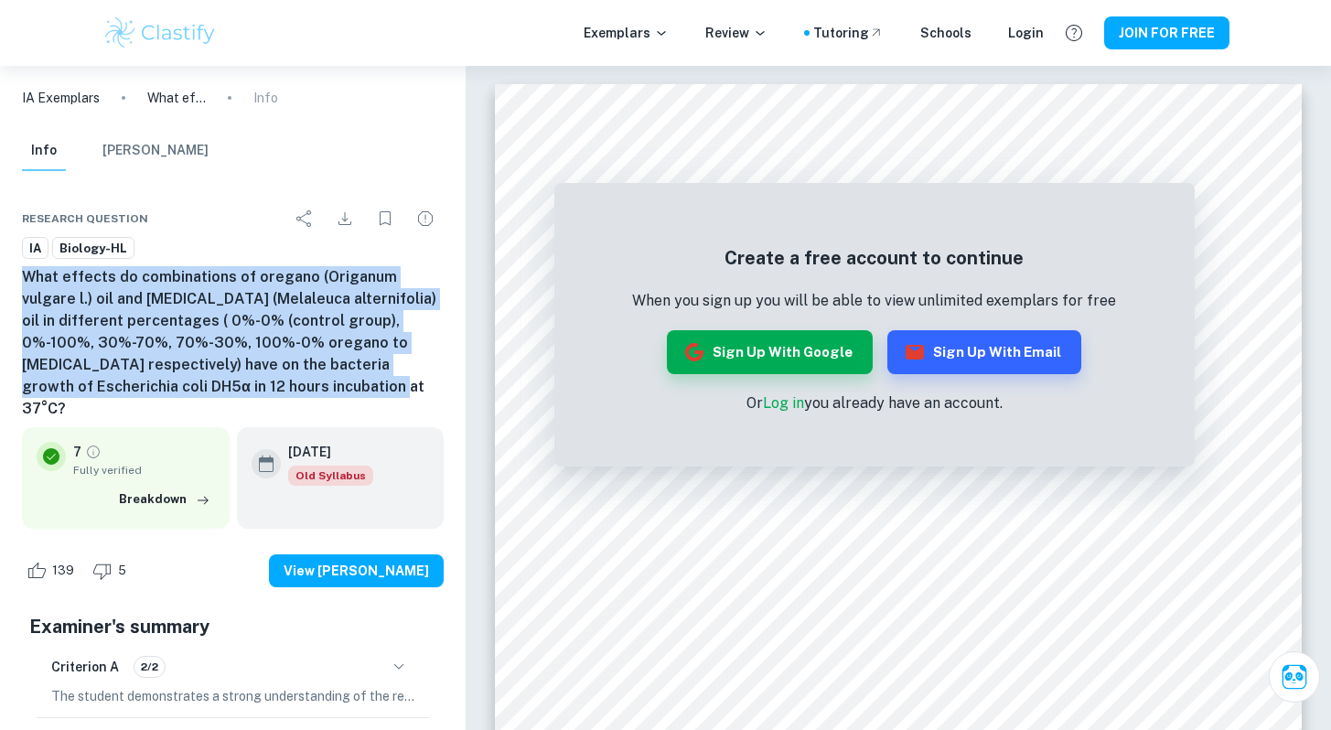
drag, startPoint x: 19, startPoint y: 274, endPoint x: 211, endPoint y: 385, distance: 221.7
click at [211, 385] on div "Research question IA Biology-HL What effects do combinations of oregano (Origan…" at bounding box center [232, 650] width 465 height 945
click at [211, 385] on h6 "What effects do combinations of oregano (Origanum vulgare l.) oil and [MEDICAL_…" at bounding box center [233, 343] width 422 height 154
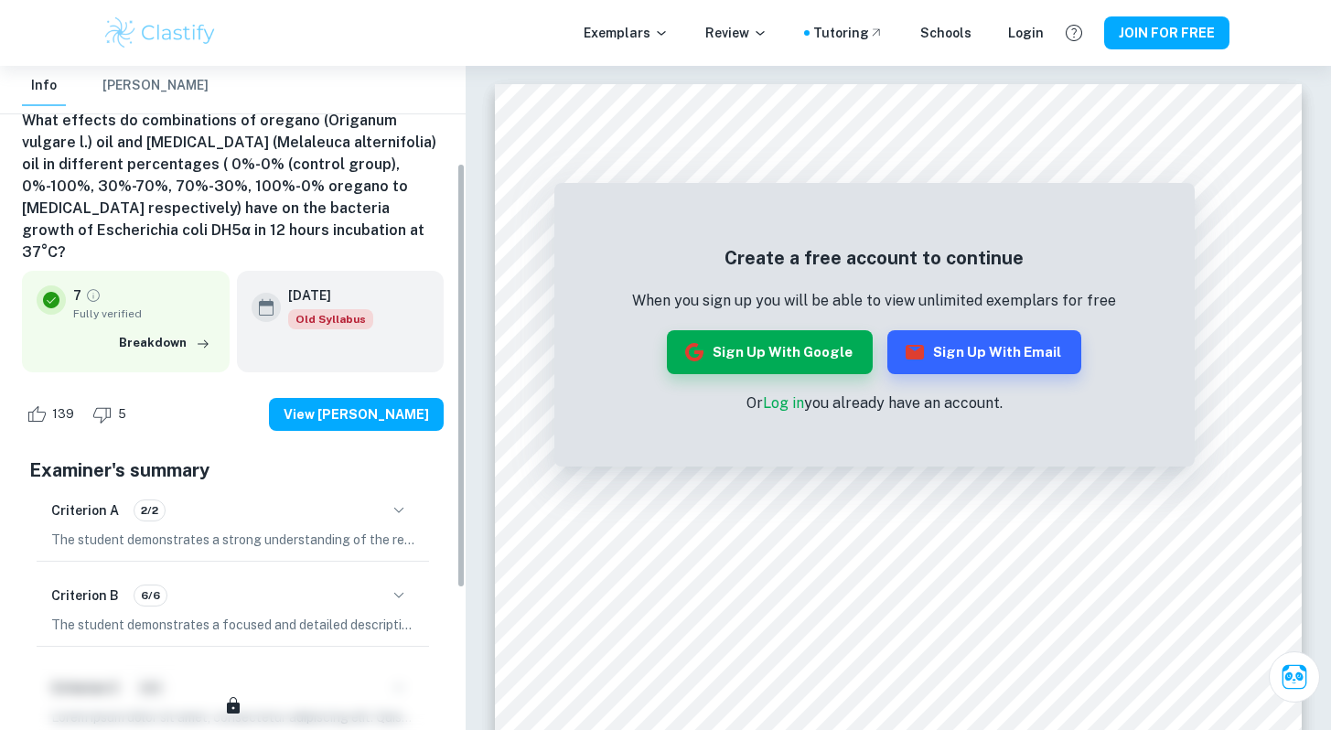
scroll to position [145, 0]
